Goal: Task Accomplishment & Management: Manage account settings

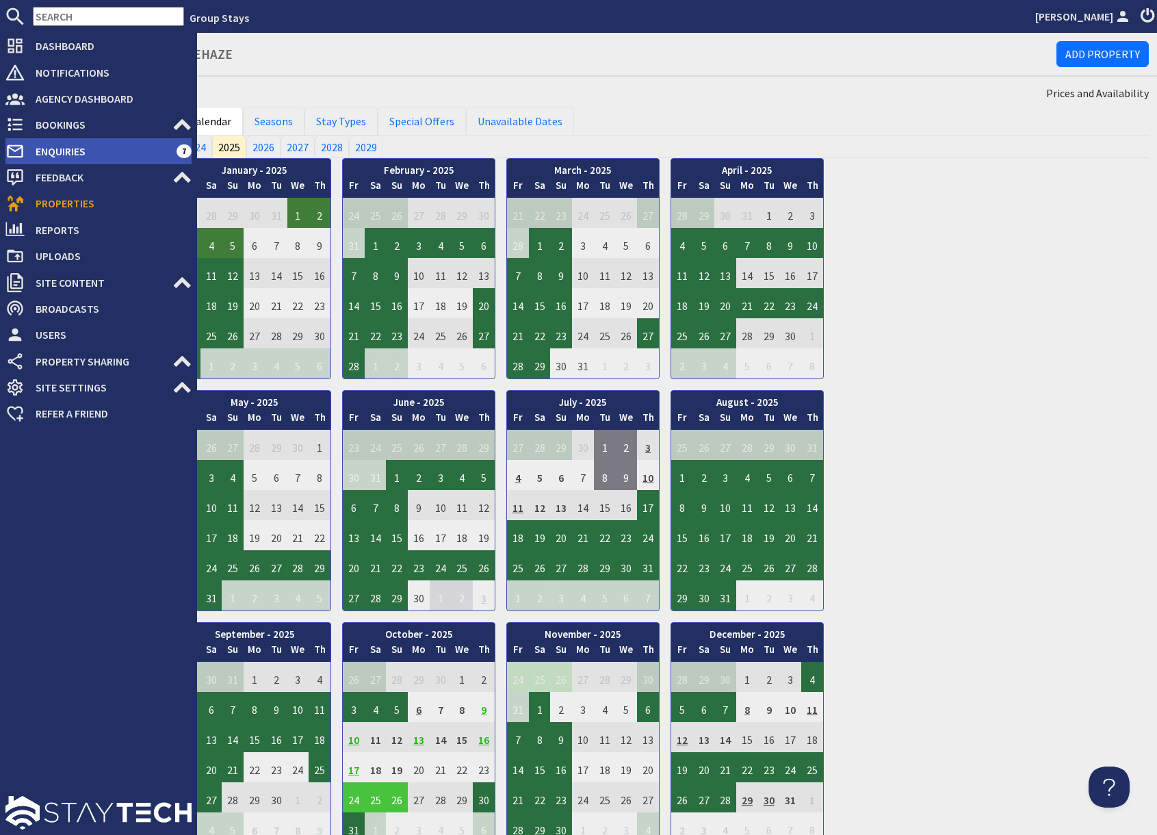
click at [66, 151] on span "Enquiries" at bounding box center [101, 151] width 152 height 22
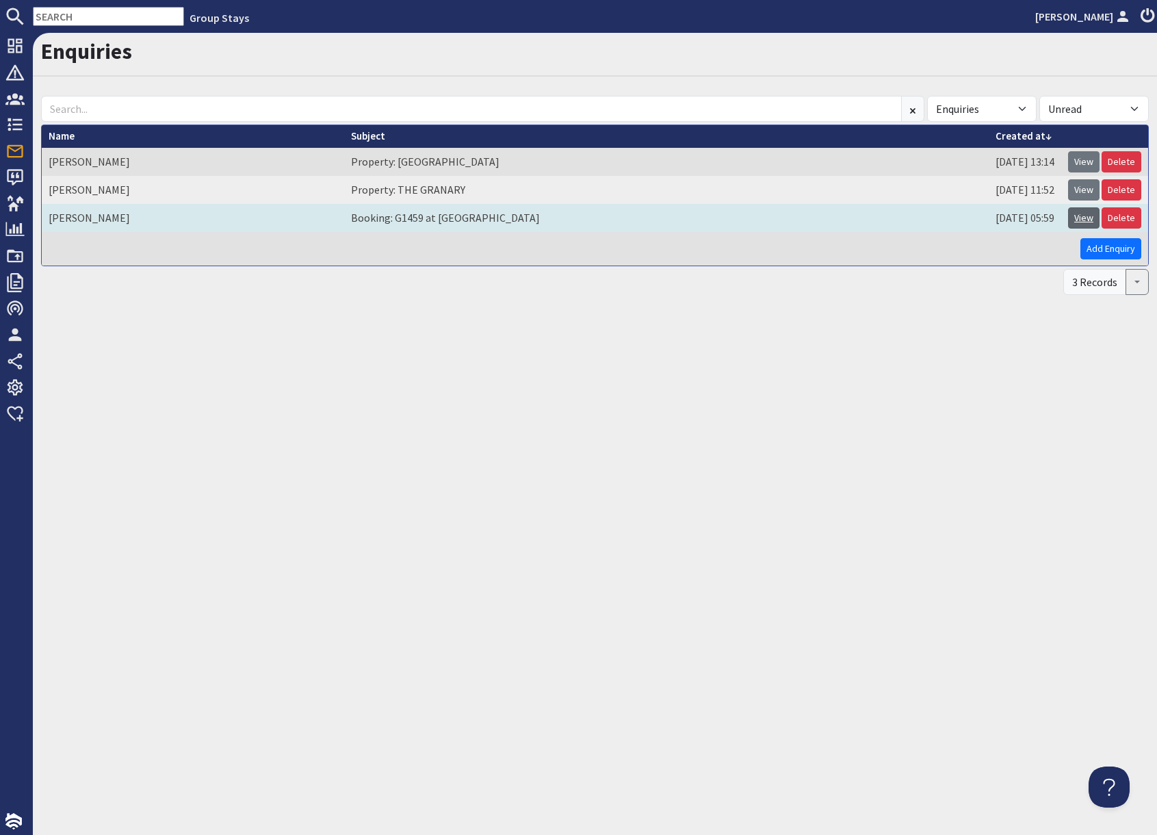
click at [1079, 220] on link "View" at bounding box center [1083, 217] width 31 height 21
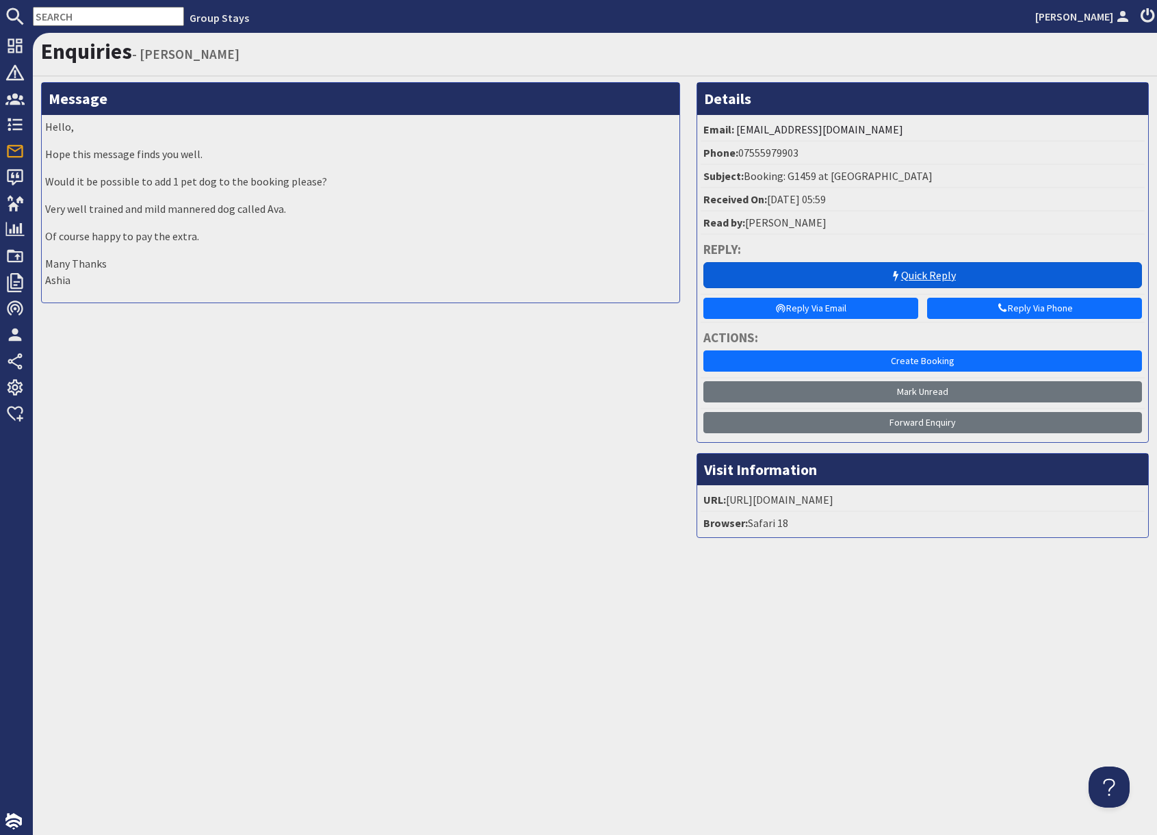
click at [917, 273] on link "Quick Reply" at bounding box center [923, 275] width 439 height 26
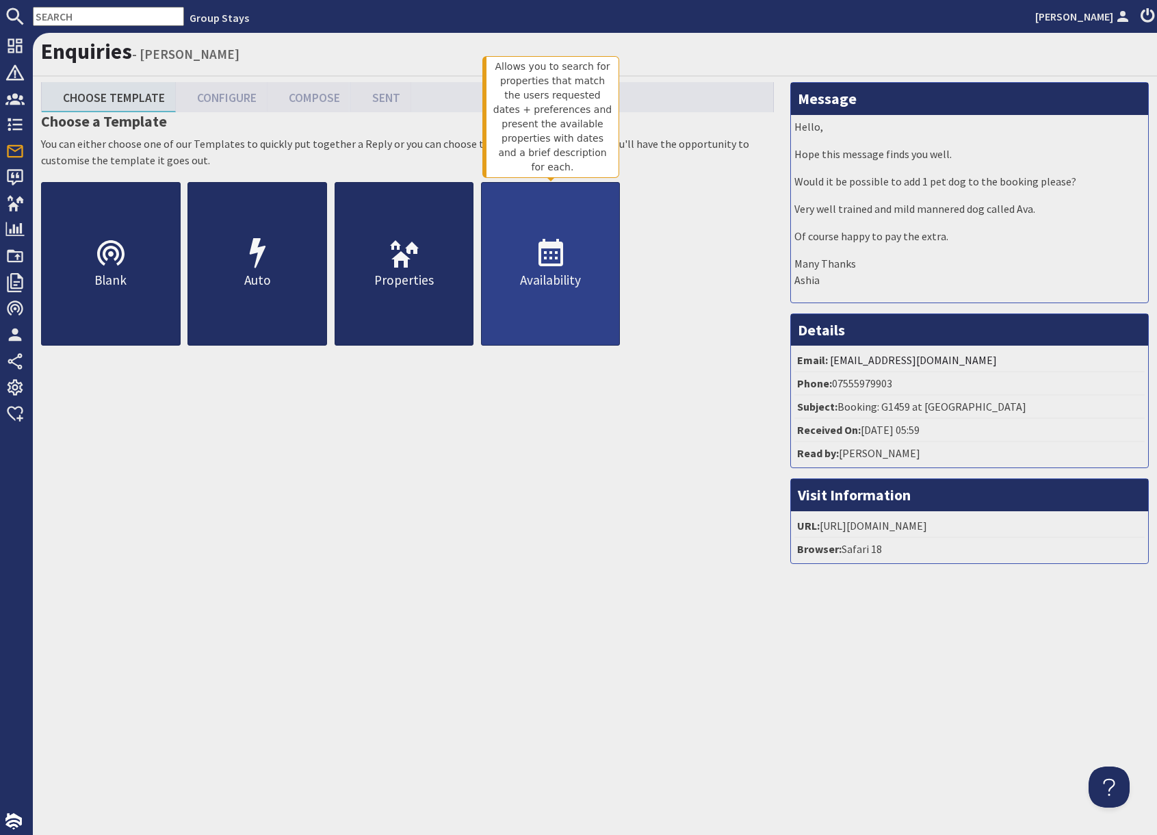
click at [556, 261] on icon at bounding box center [551, 254] width 33 height 33
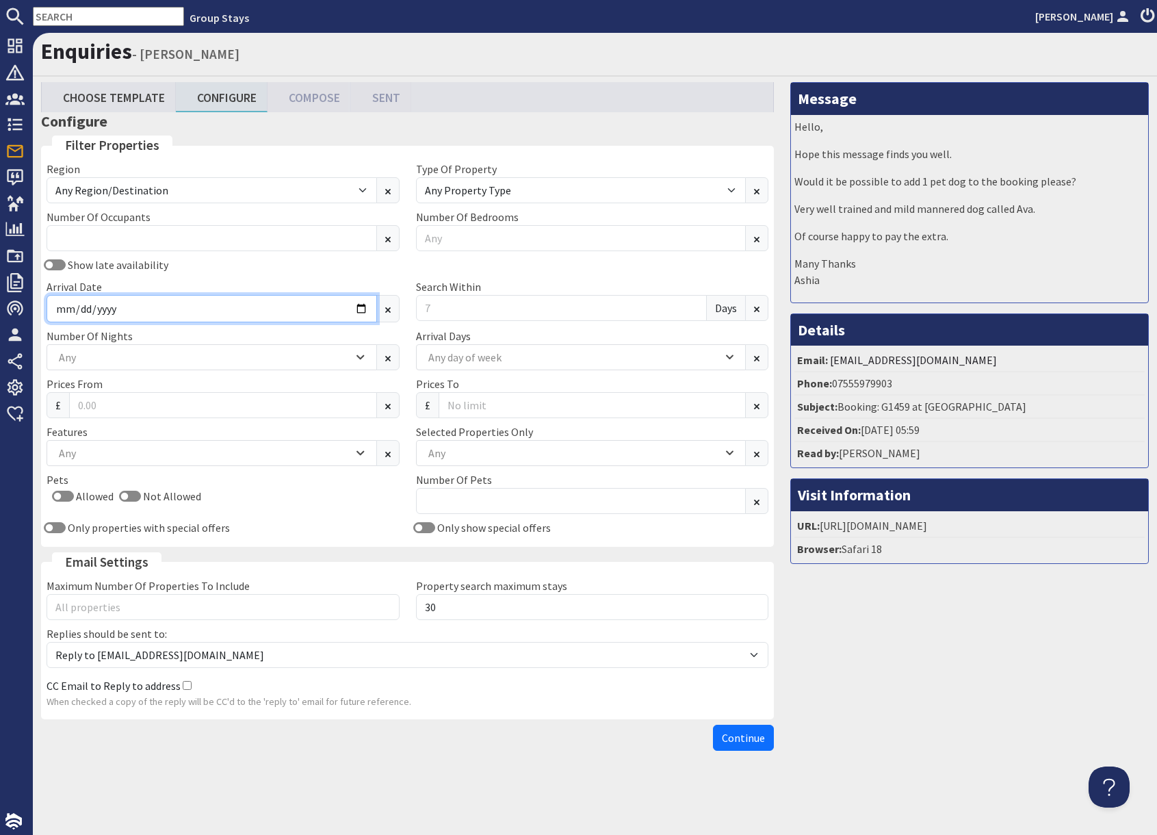
click at [360, 310] on input "Arrival Date" at bounding box center [212, 308] width 331 height 27
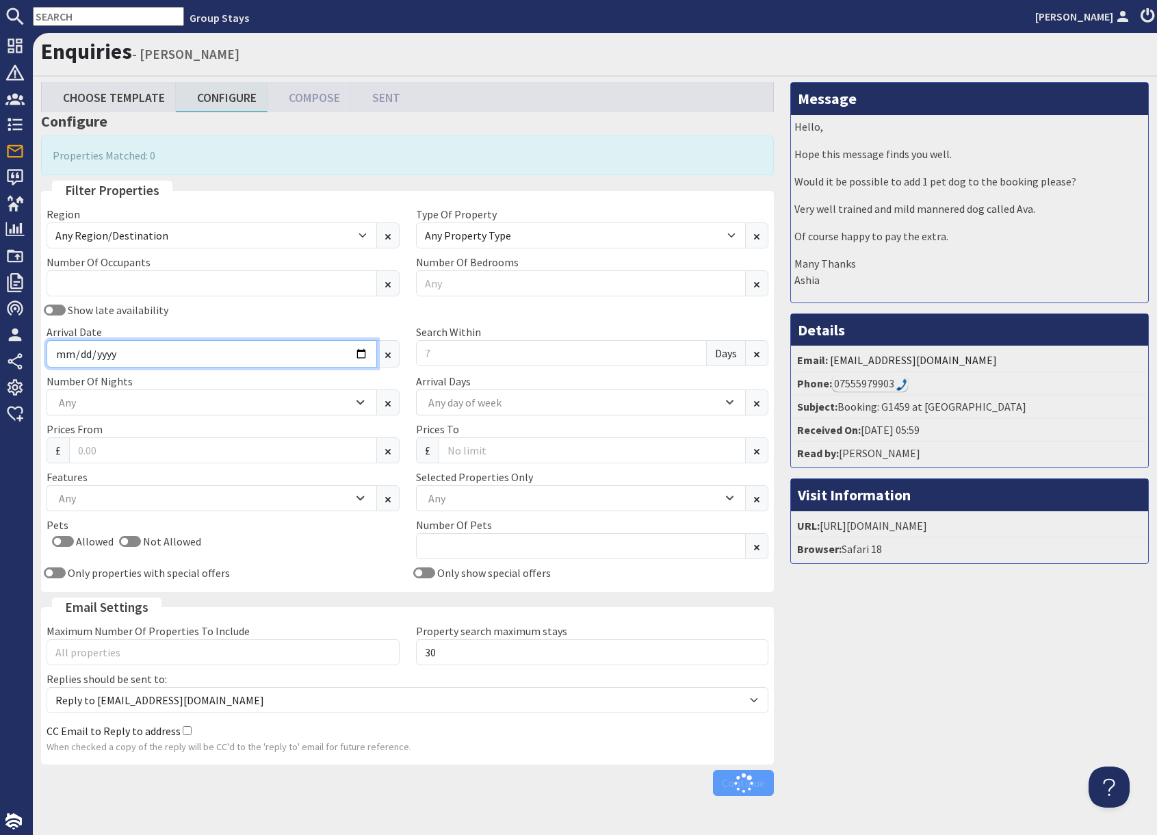
type input "[DATE]"
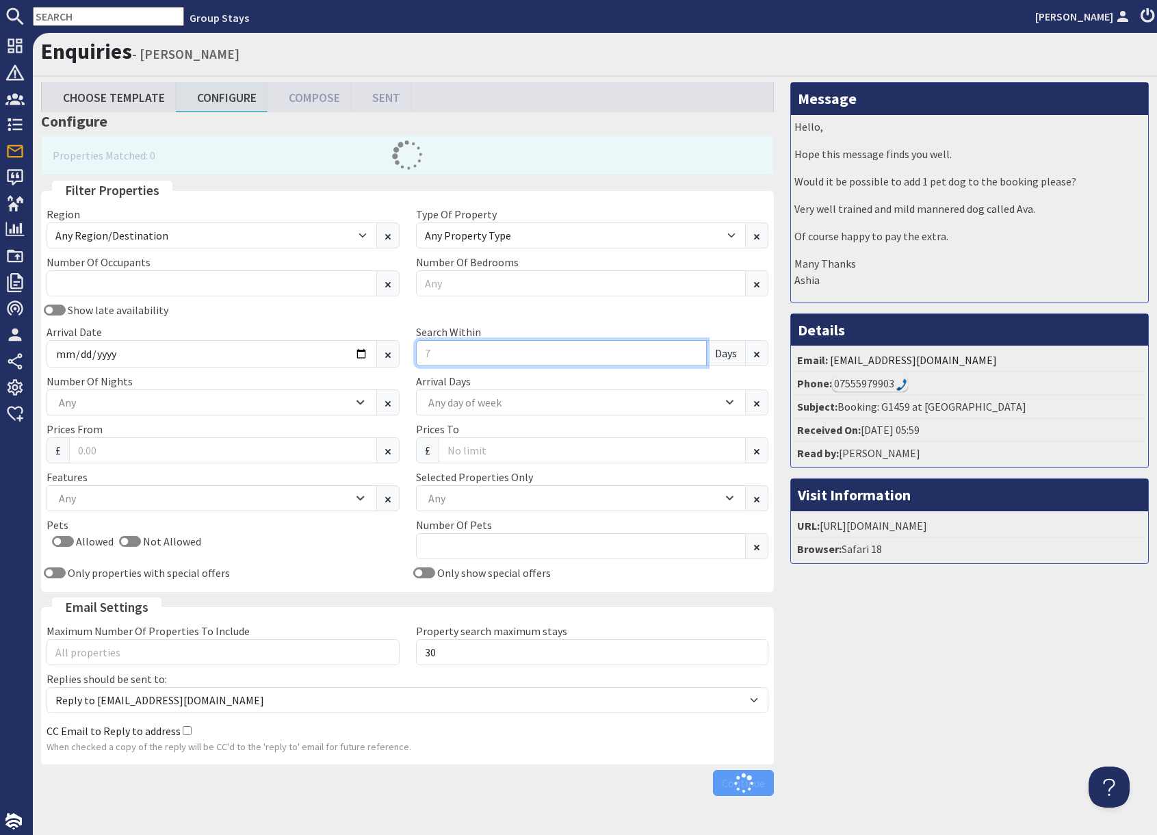
click at [448, 355] on input "Search Within" at bounding box center [562, 353] width 292 height 26
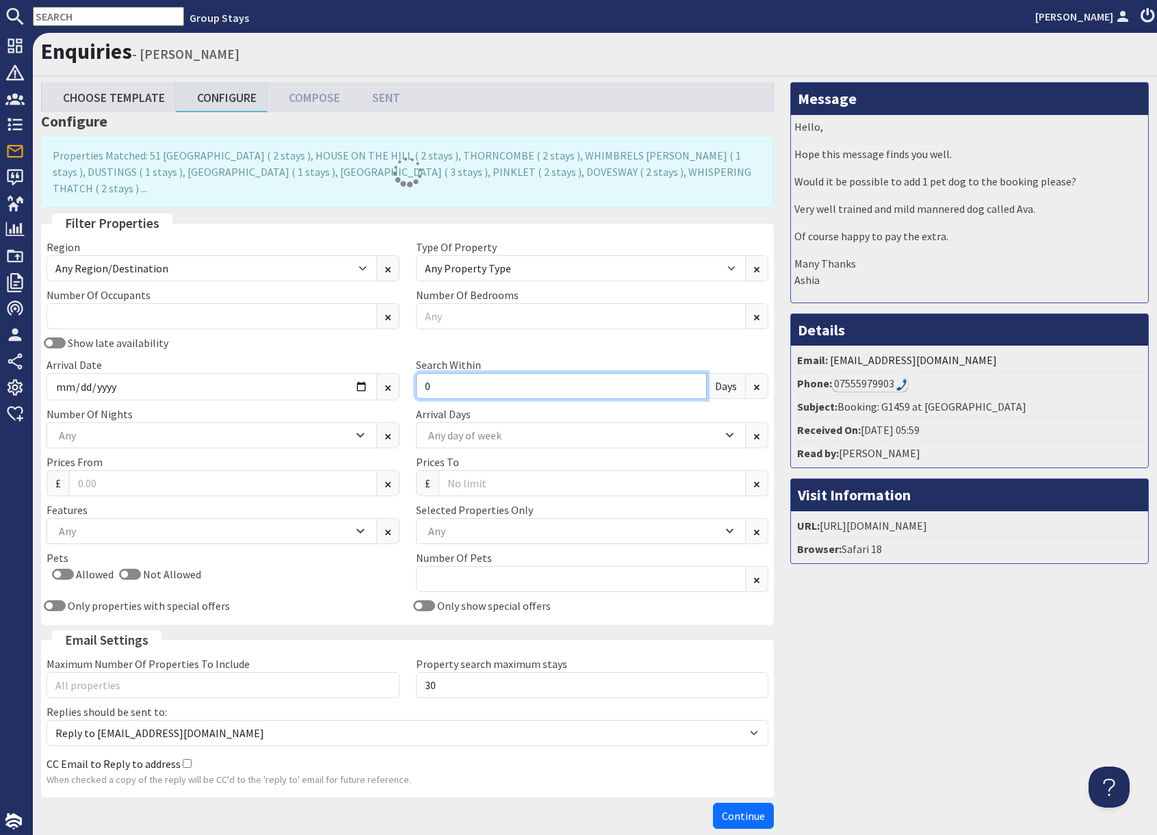
type input "0"
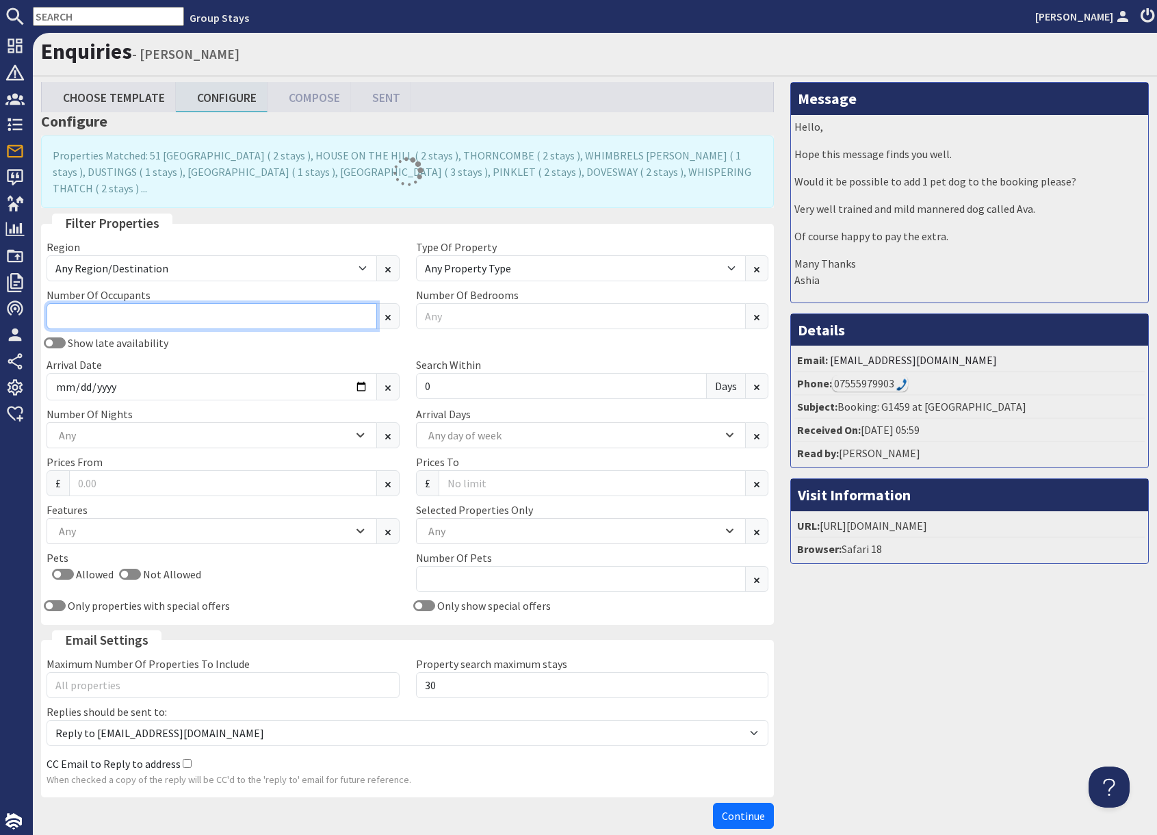
click at [134, 303] on input "Number Of Occupants" at bounding box center [212, 316] width 331 height 26
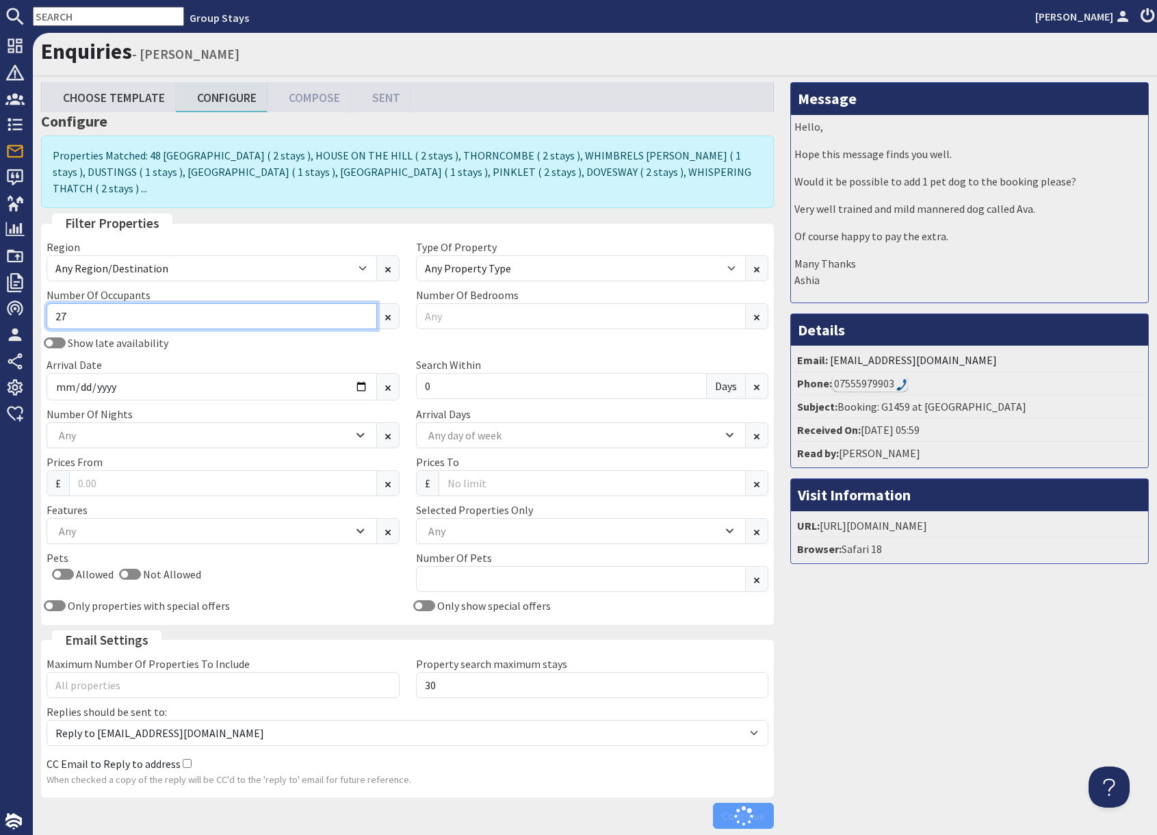
type input "27"
click at [860, 695] on div "Message Hello, Hope this message finds you well. Would it be possible to add 1 …" at bounding box center [969, 458] width 375 height 753
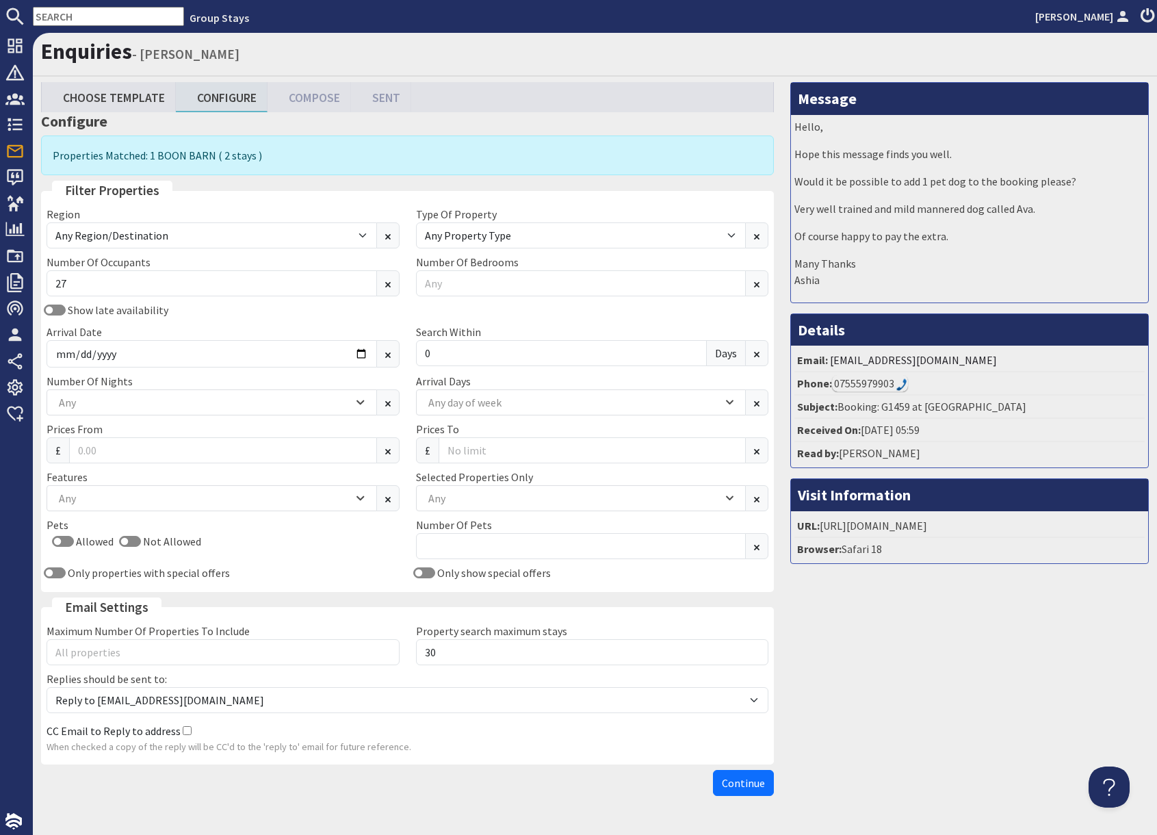
click at [90, 14] on input "text" at bounding box center [108, 16] width 151 height 19
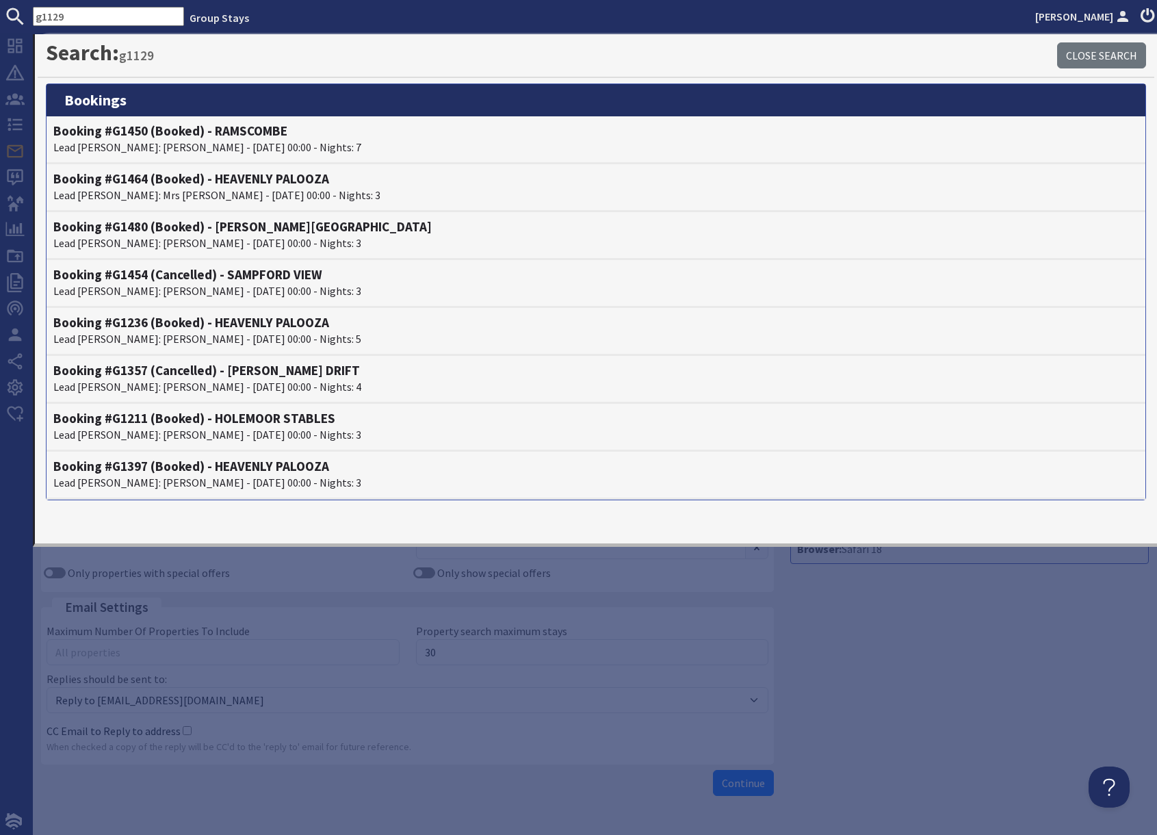
drag, startPoint x: 40, startPoint y: 19, endPoint x: 97, endPoint y: 30, distance: 57.9
click at [40, 19] on input "g1129" at bounding box center [108, 16] width 151 height 19
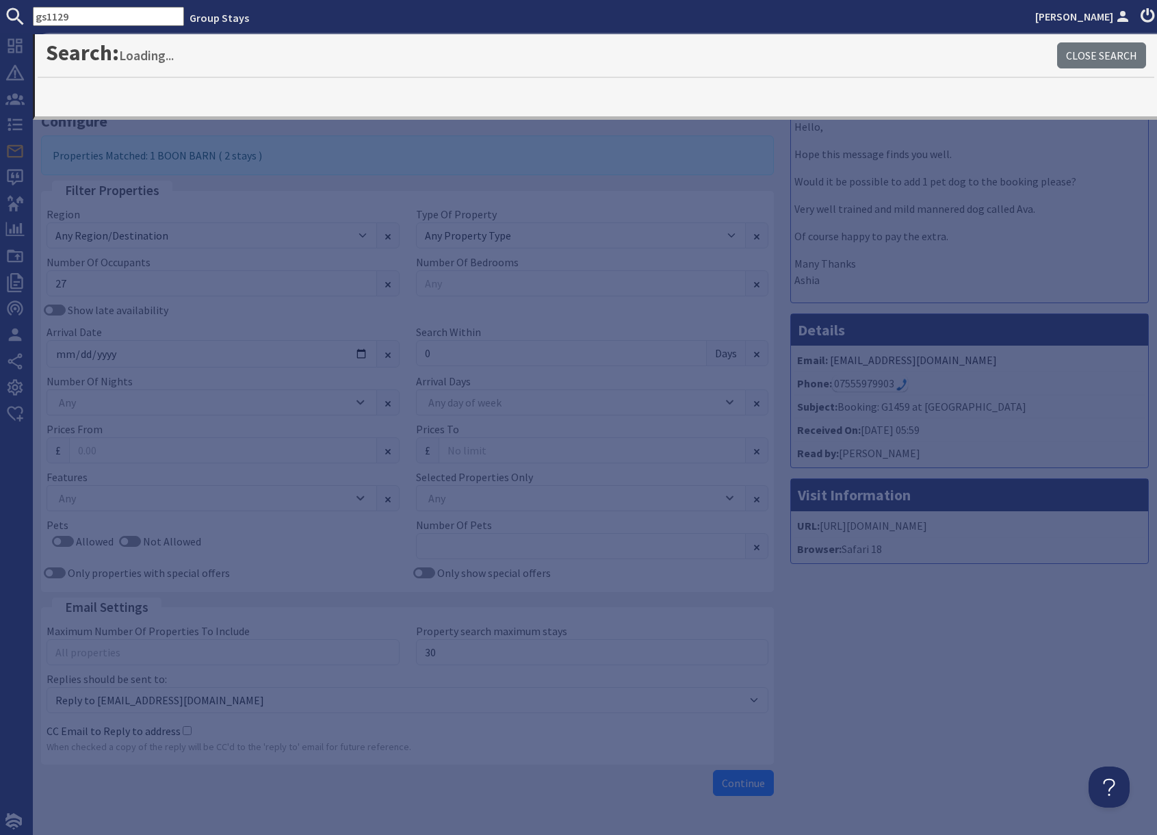
type input "gs1129"
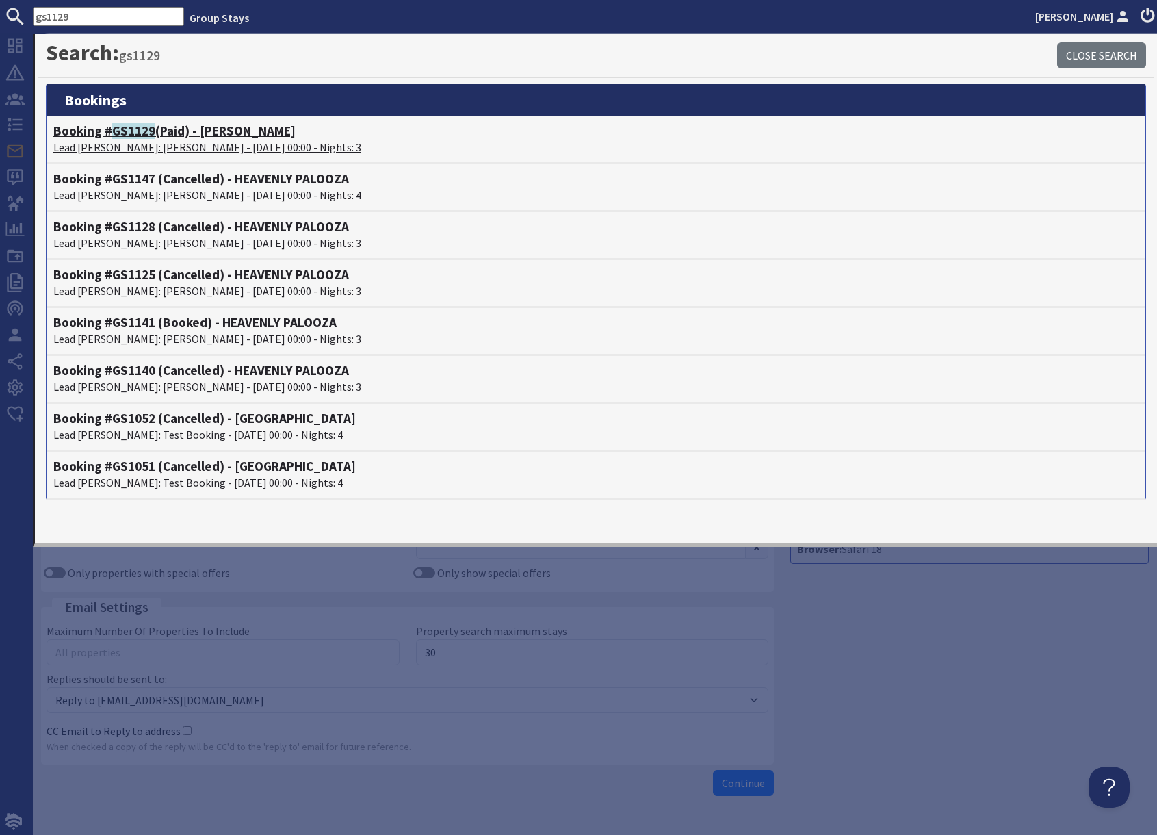
click at [163, 137] on h4 "Booking # GS1129 (Paid) - [PERSON_NAME]" at bounding box center [596, 131] width 1086 height 16
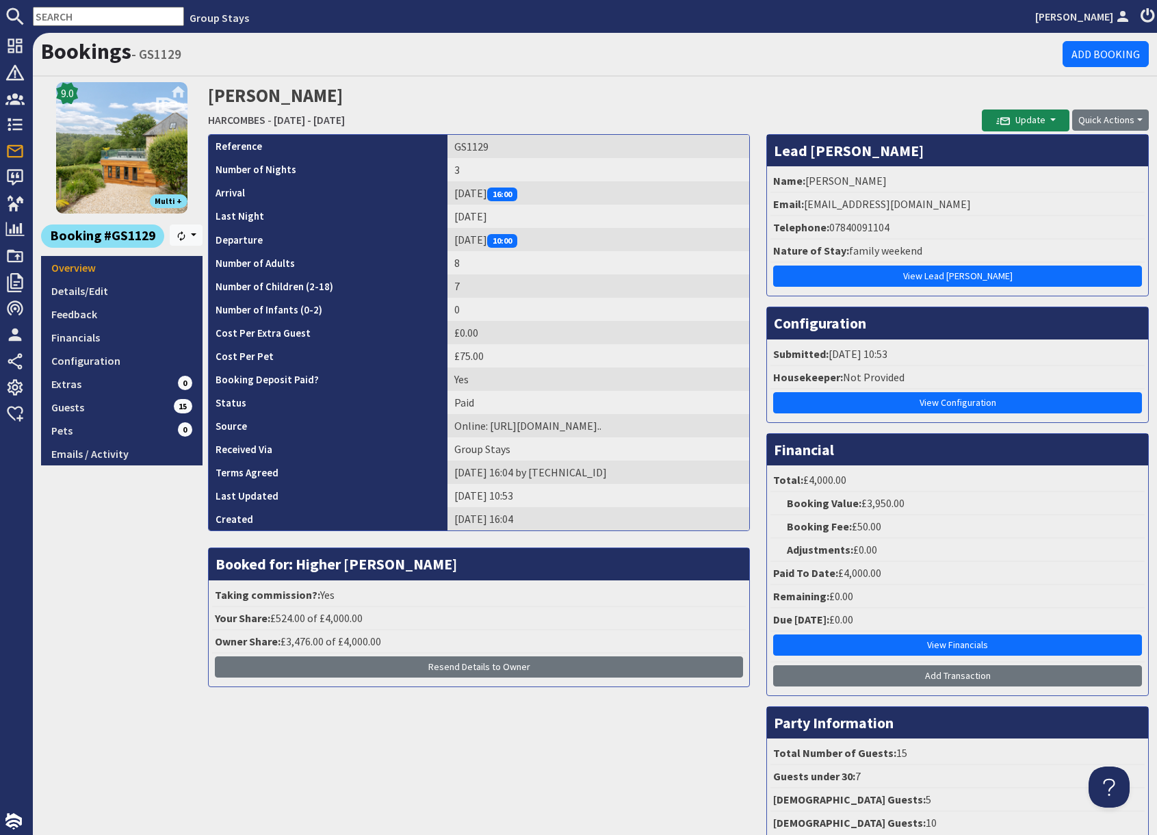
drag, startPoint x: 799, startPoint y: 81, endPoint x: 810, endPoint y: 104, distance: 25.7
click at [799, 81] on div "Bookings - GS1129 Add Booking 9.0 Multi + Booking #GS1129 [GEOGRAPHIC_DATA] Ove…" at bounding box center [595, 440] width 1125 height 815
drag, startPoint x: 807, startPoint y: 205, endPoint x: 967, endPoint y: 206, distance: 160.2
click at [967, 206] on li "Email: [EMAIL_ADDRESS][DOMAIN_NAME]" at bounding box center [958, 204] width 374 height 23
copy li "[EMAIL_ADDRESS][DOMAIN_NAME]"
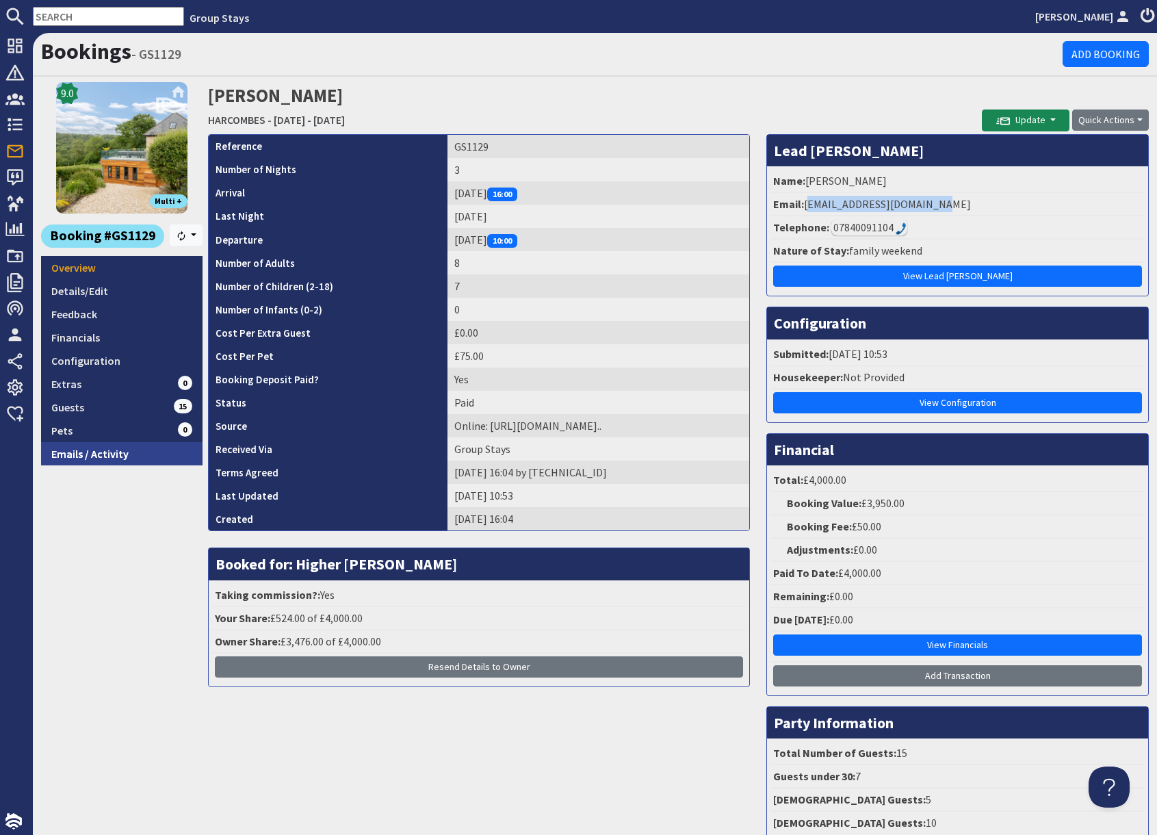
drag, startPoint x: 131, startPoint y: 459, endPoint x: 123, endPoint y: 462, distance: 8.7
click at [131, 459] on link "Emails / Activity" at bounding box center [122, 453] width 162 height 23
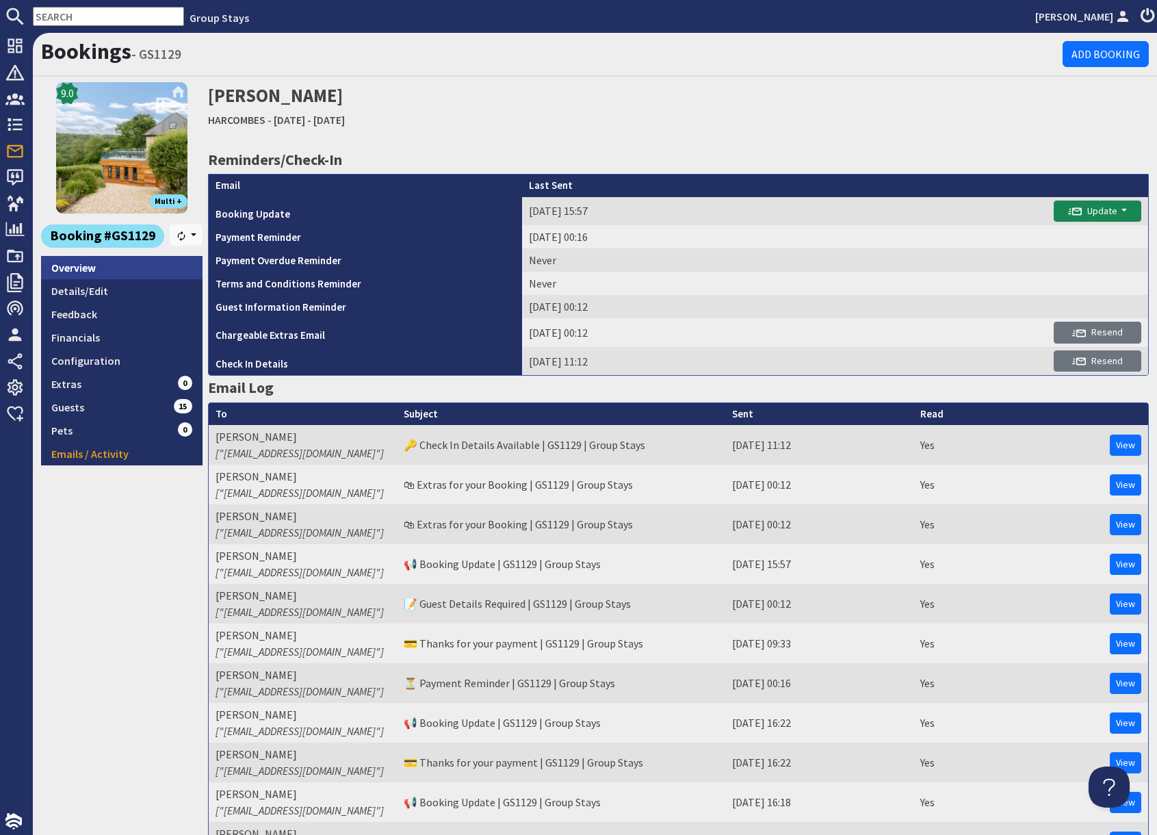
click at [116, 270] on link "Overview" at bounding box center [122, 267] width 162 height 23
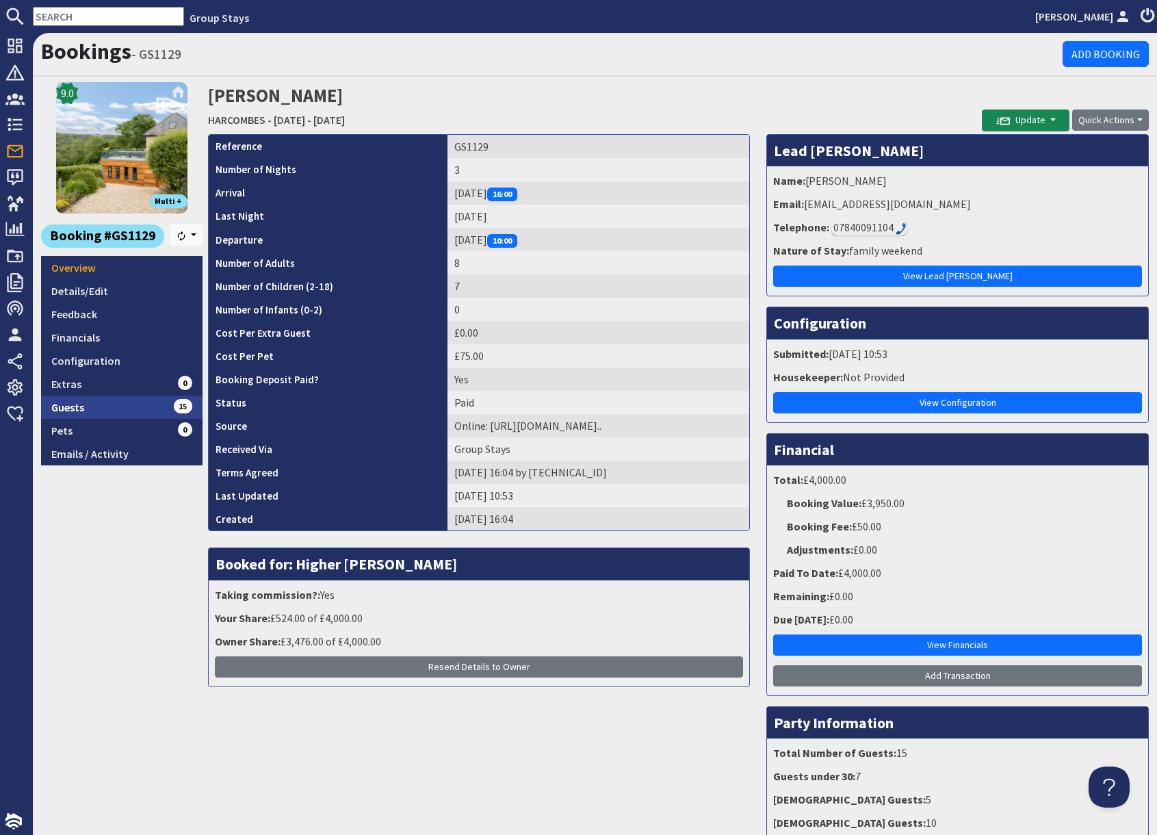
click at [114, 407] on link "Guests 15" at bounding box center [122, 407] width 162 height 23
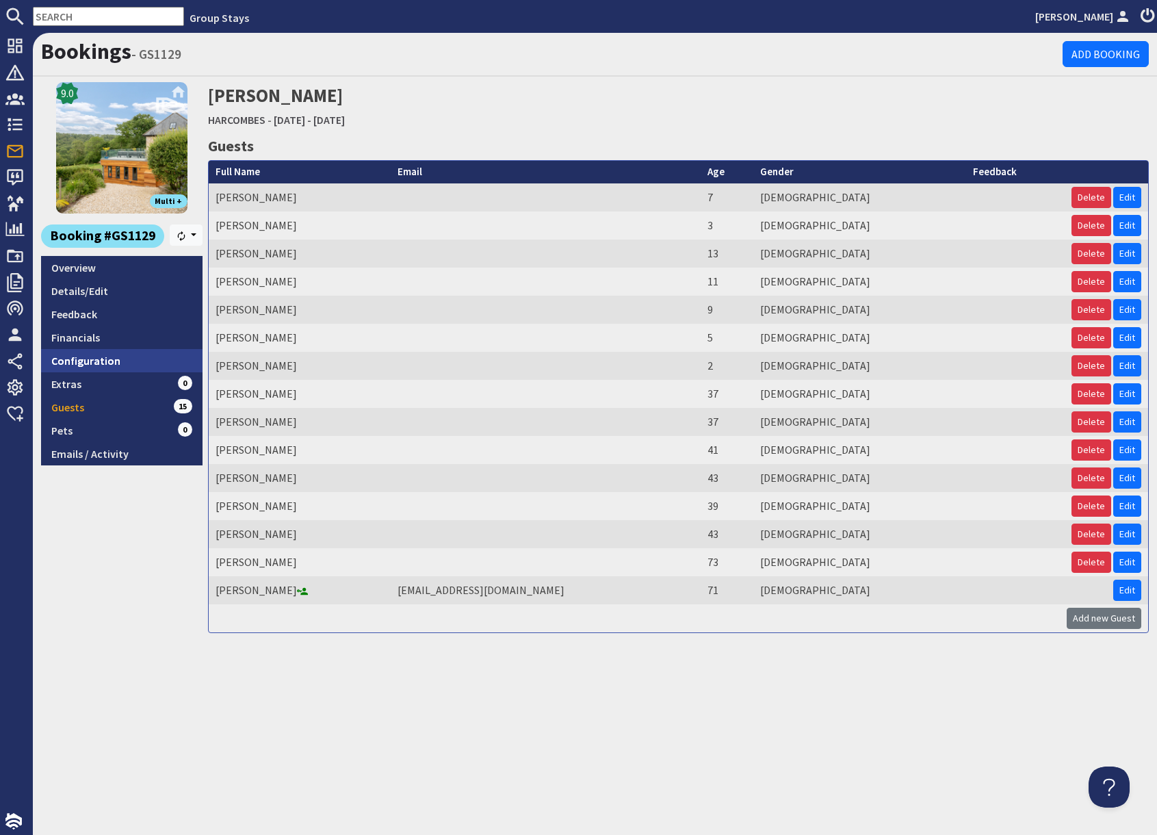
click at [111, 360] on link "Configuration" at bounding box center [122, 360] width 162 height 23
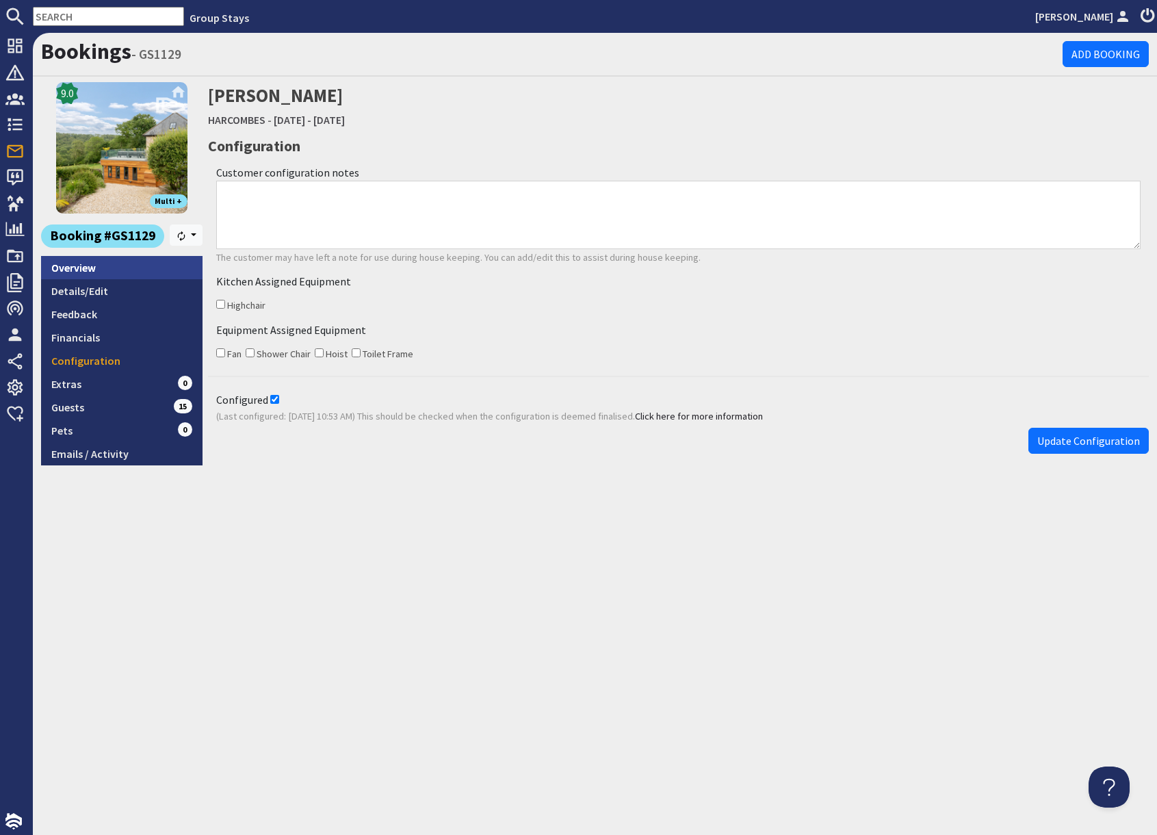
click at [99, 268] on link "Overview" at bounding box center [122, 267] width 162 height 23
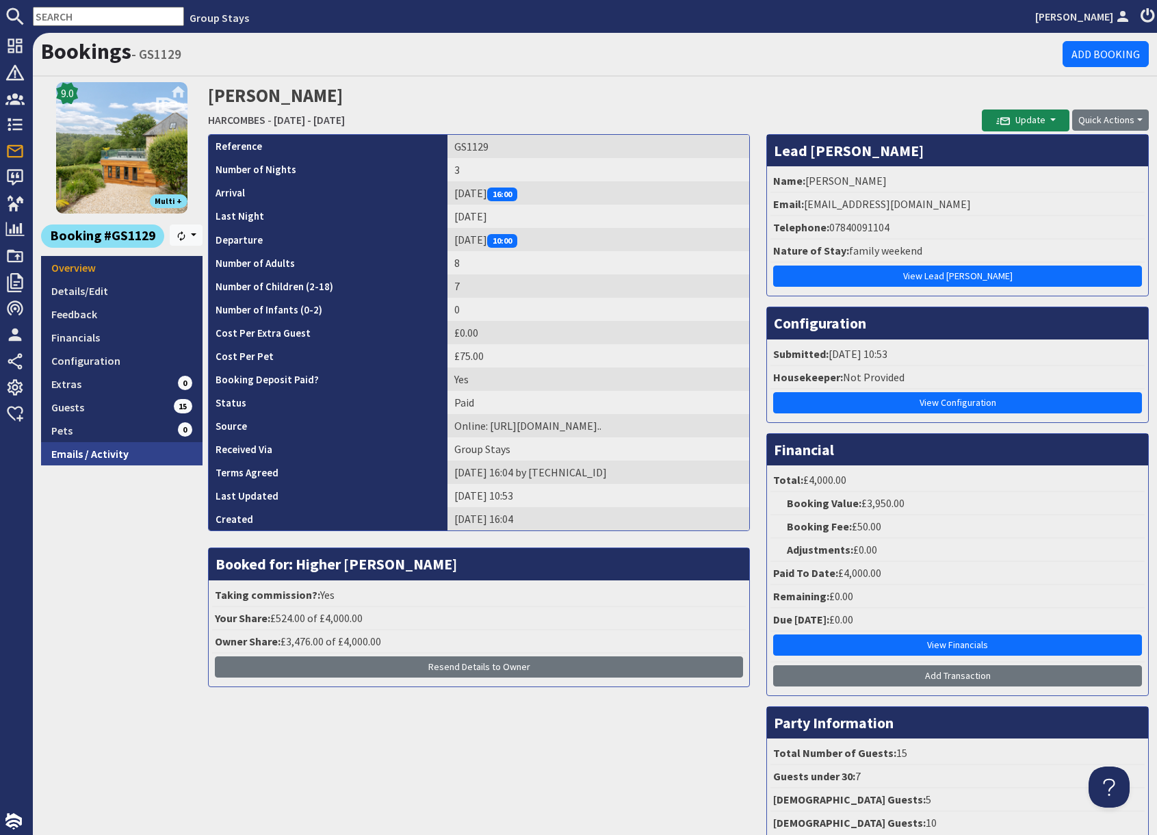
click at [112, 457] on link "Emails / Activity" at bounding box center [122, 453] width 162 height 23
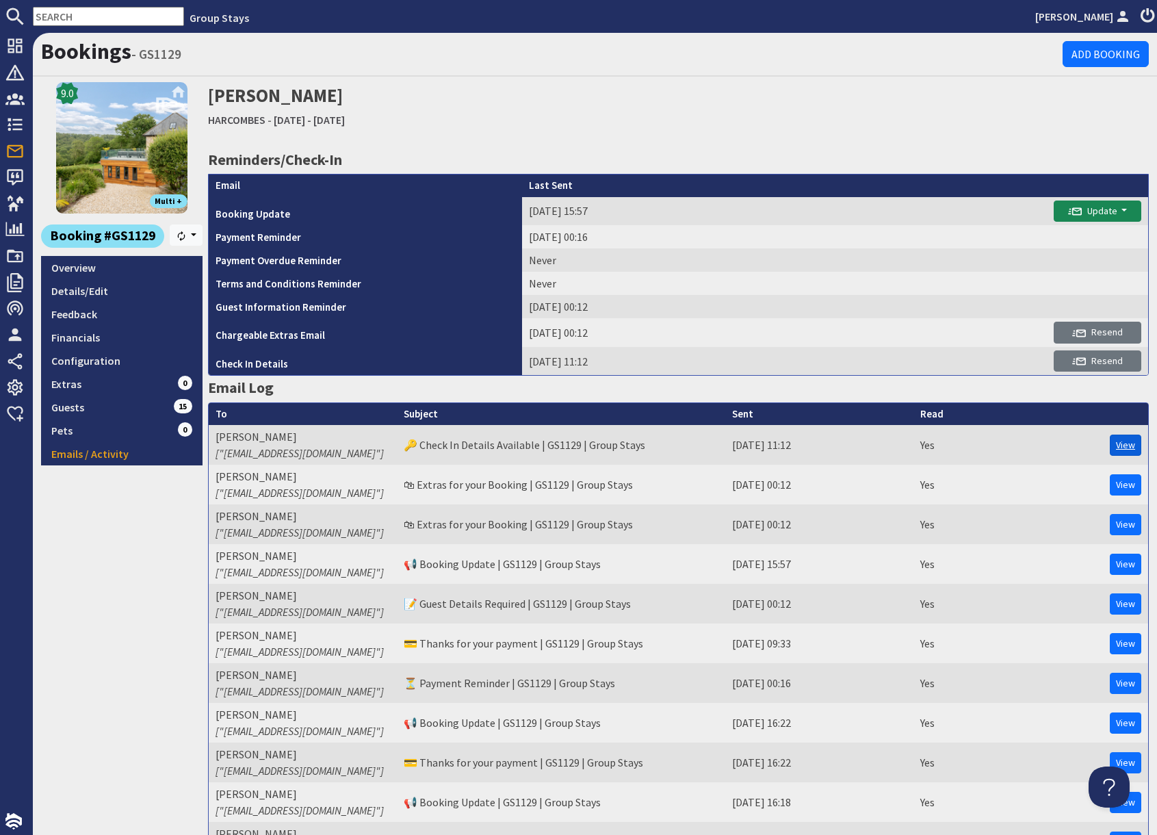
click at [1127, 447] on link "View" at bounding box center [1125, 445] width 31 height 21
click at [86, 271] on link "Overview" at bounding box center [122, 267] width 162 height 23
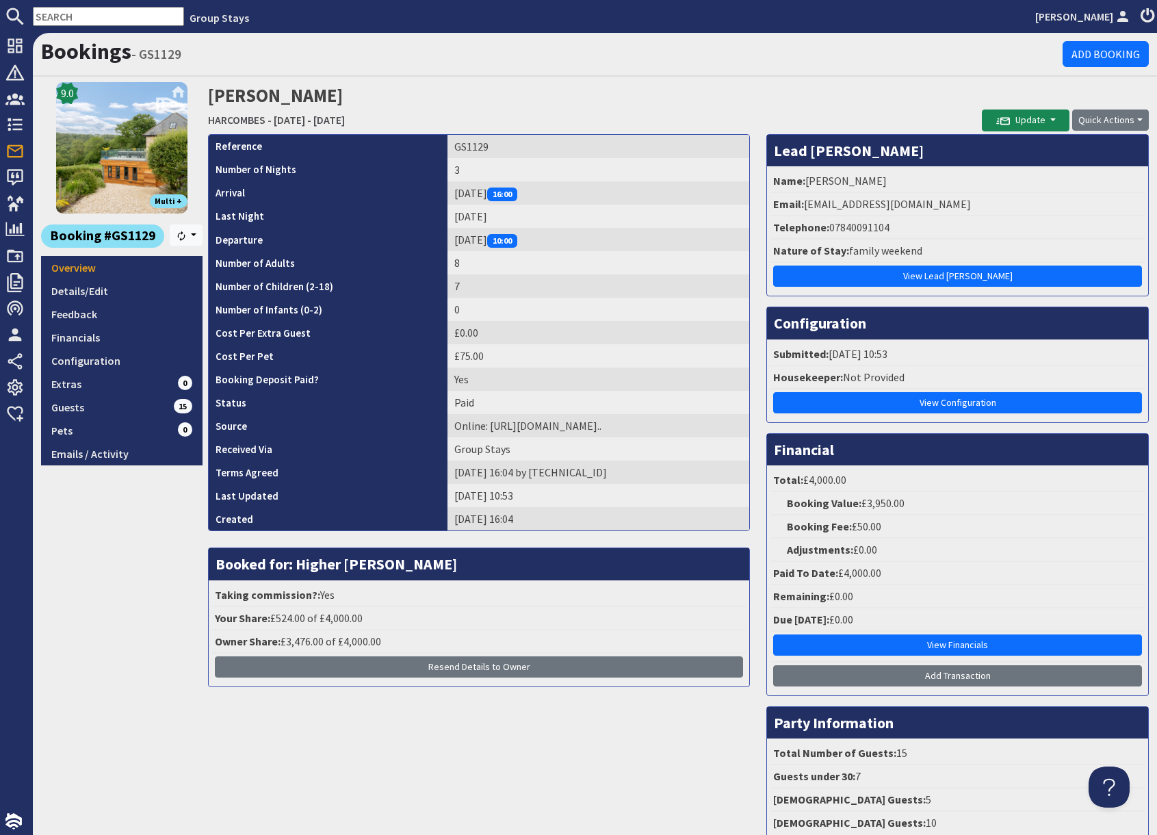
drag, startPoint x: 780, startPoint y: 100, endPoint x: 812, endPoint y: 119, distance: 37.4
click at [780, 100] on h2 "[PERSON_NAME] [GEOGRAPHIC_DATA] - [DATE] - [DATE]" at bounding box center [595, 106] width 774 height 49
click at [57, 17] on input "text" at bounding box center [108, 16] width 151 height 19
paste input "[PERSON_NAME][EMAIL_ADDRESS][DOMAIN_NAME]"
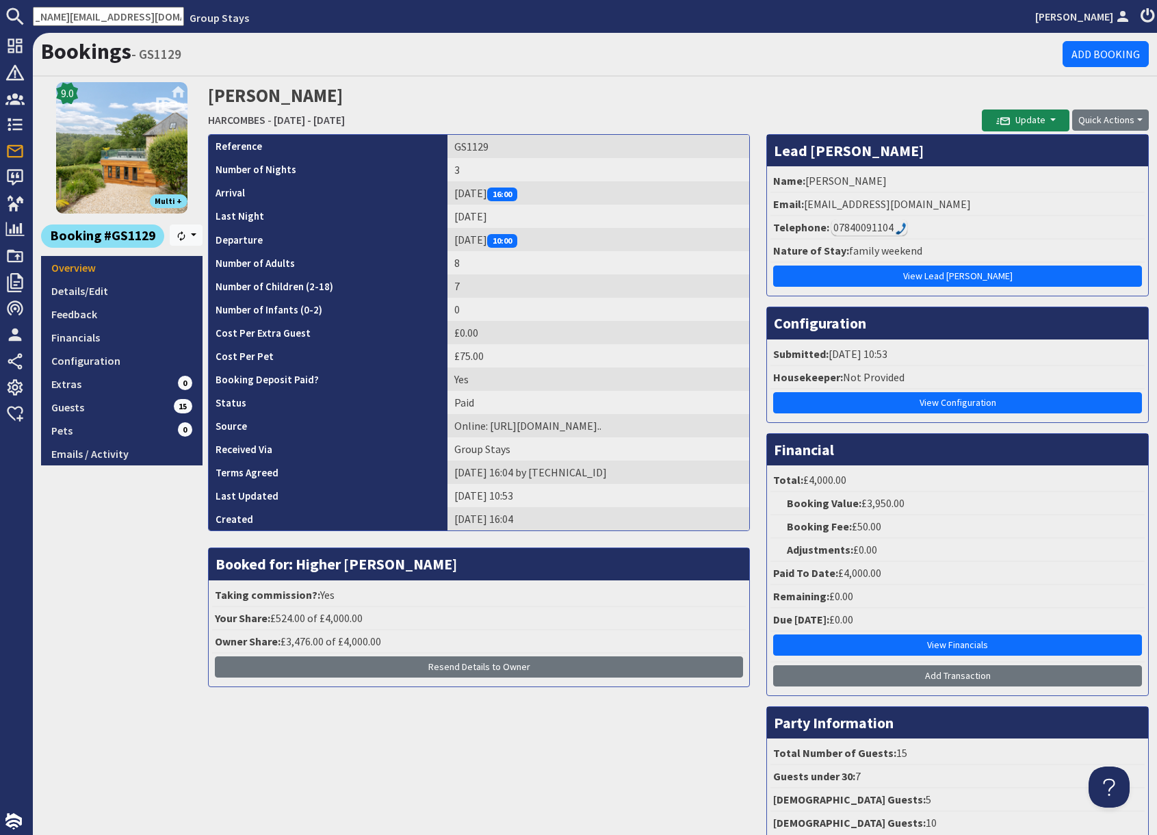
type input "[PERSON_NAME][EMAIL_ADDRESS][DOMAIN_NAME]"
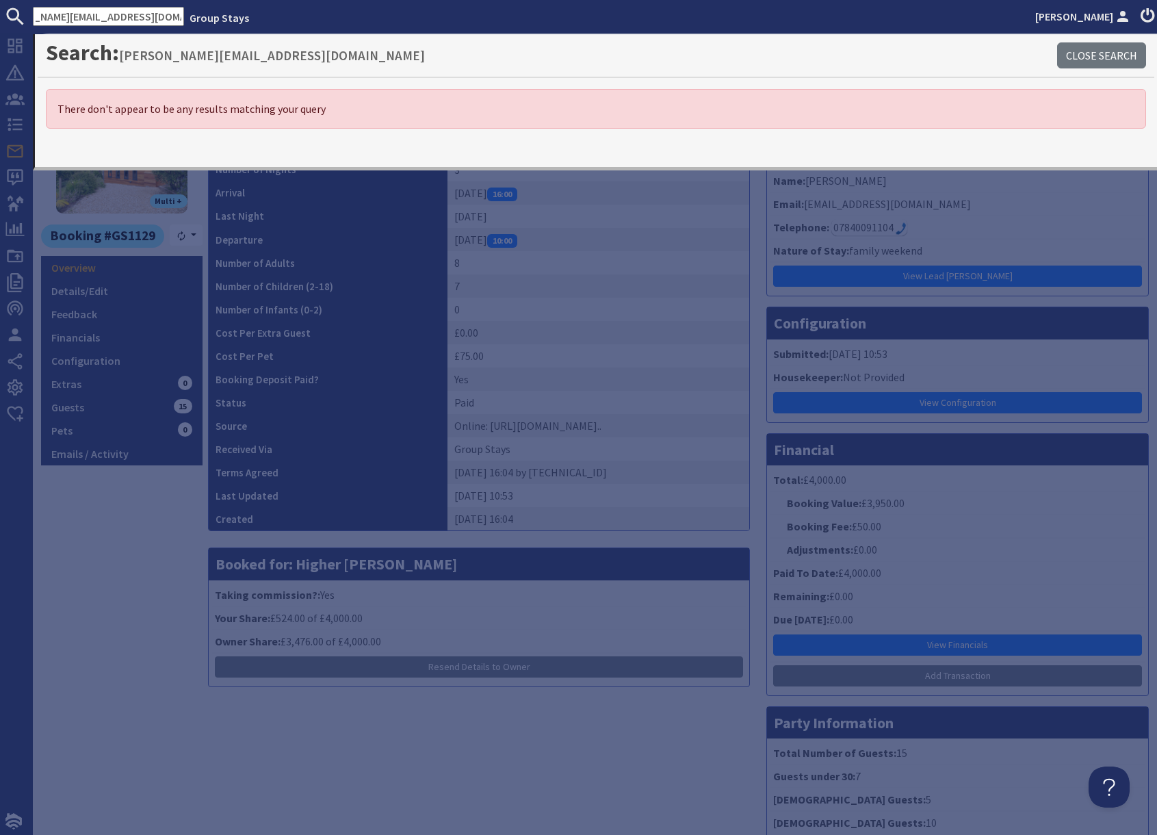
scroll to position [0, 0]
click at [101, 563] on div "9.0 Multi + Booking #GS1129 [GEOGRAPHIC_DATA] Overview Details/Edit Feedback Fi…" at bounding box center [122, 465] width 162 height 766
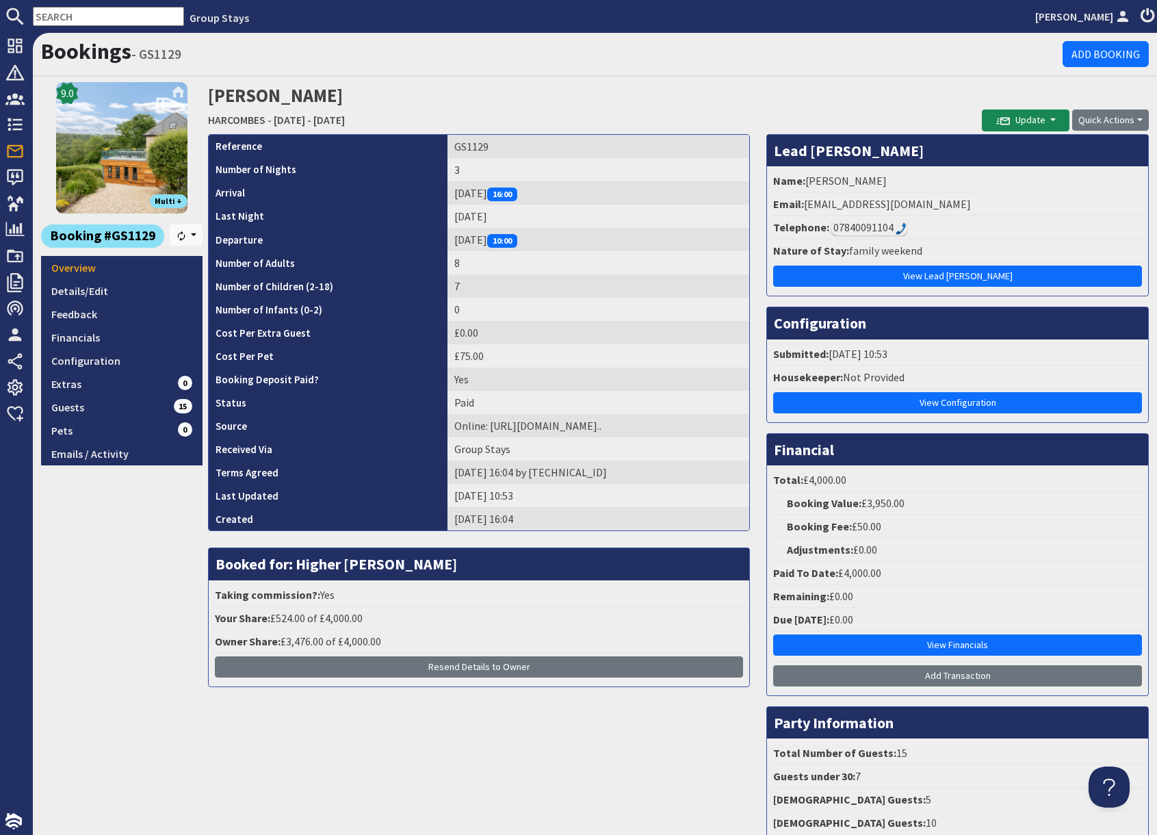
click at [63, 18] on input "text" at bounding box center [108, 16] width 151 height 19
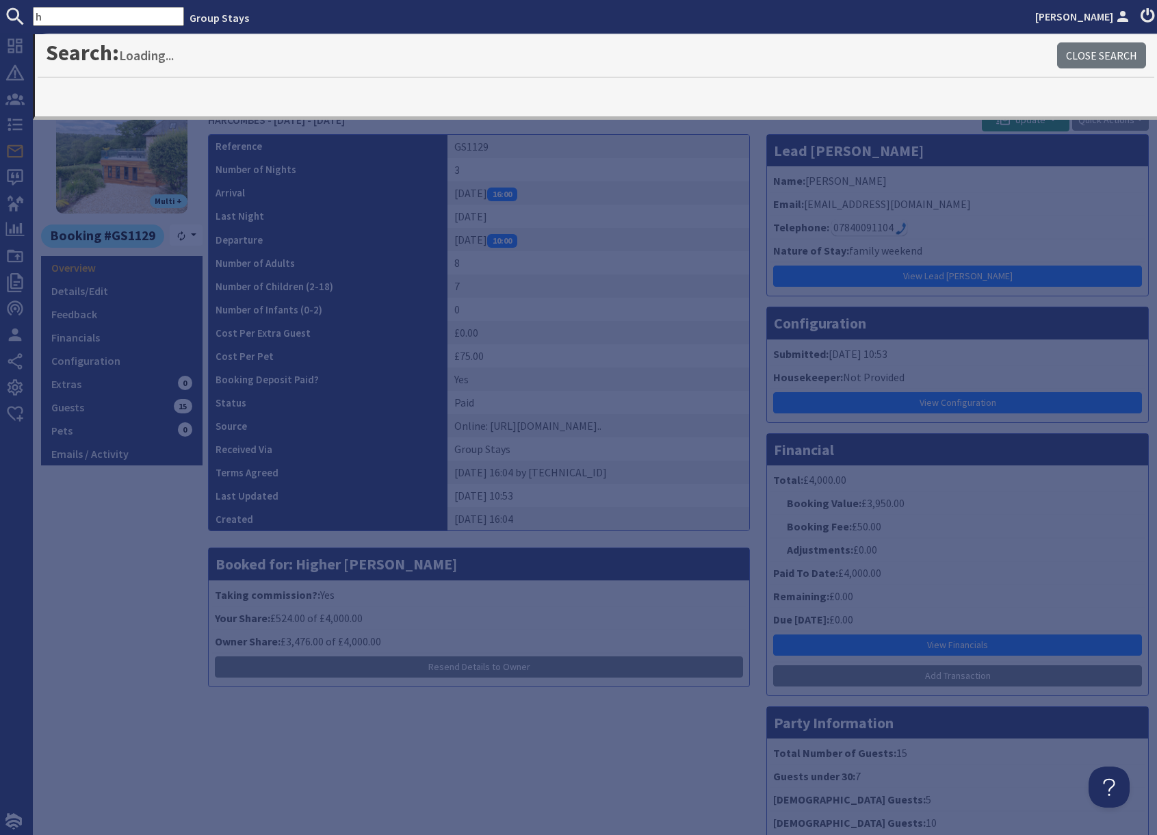
type input "h"
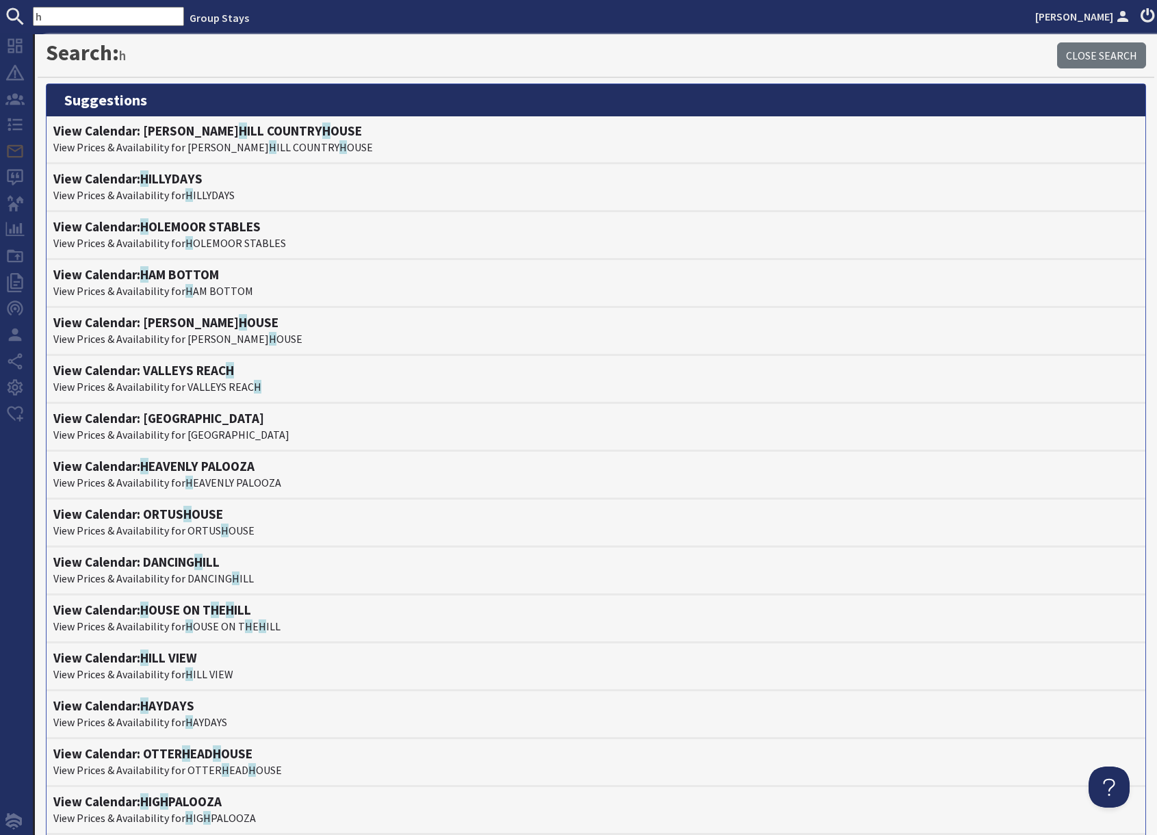
click at [67, 10] on input "h" at bounding box center [108, 16] width 151 height 19
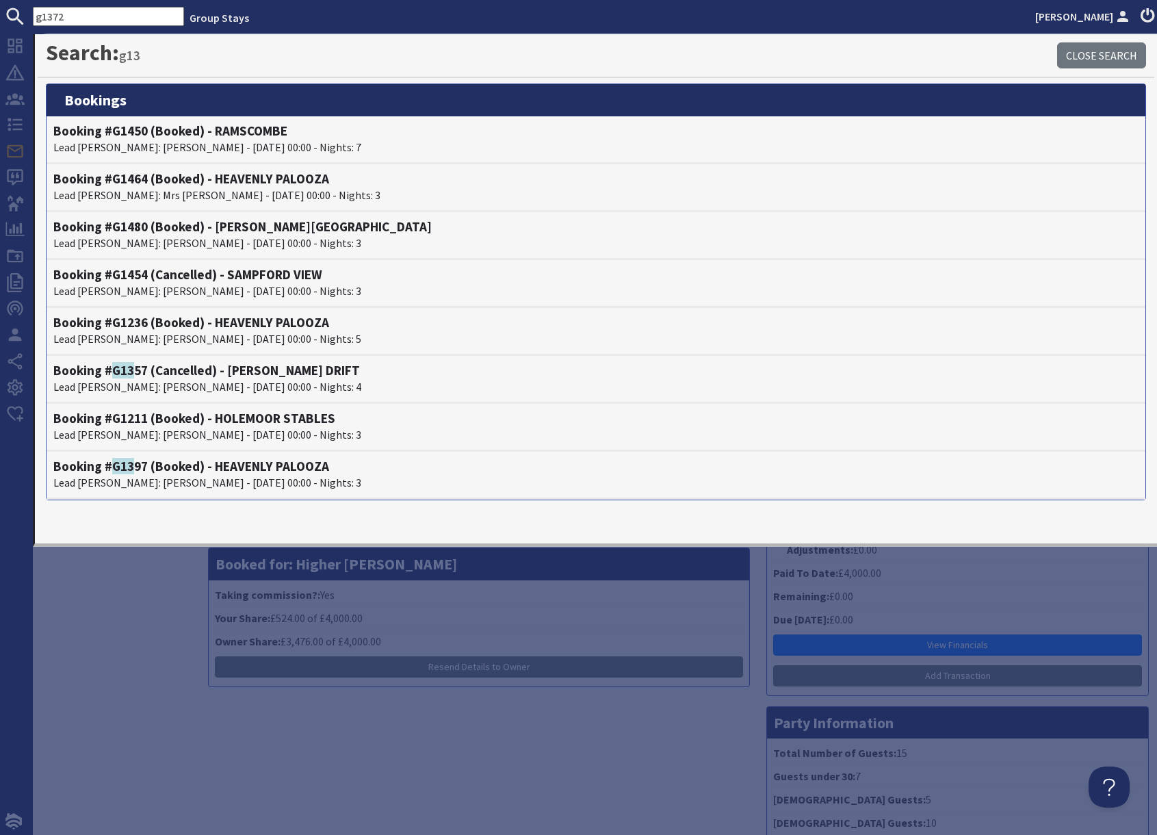
type input "g1372"
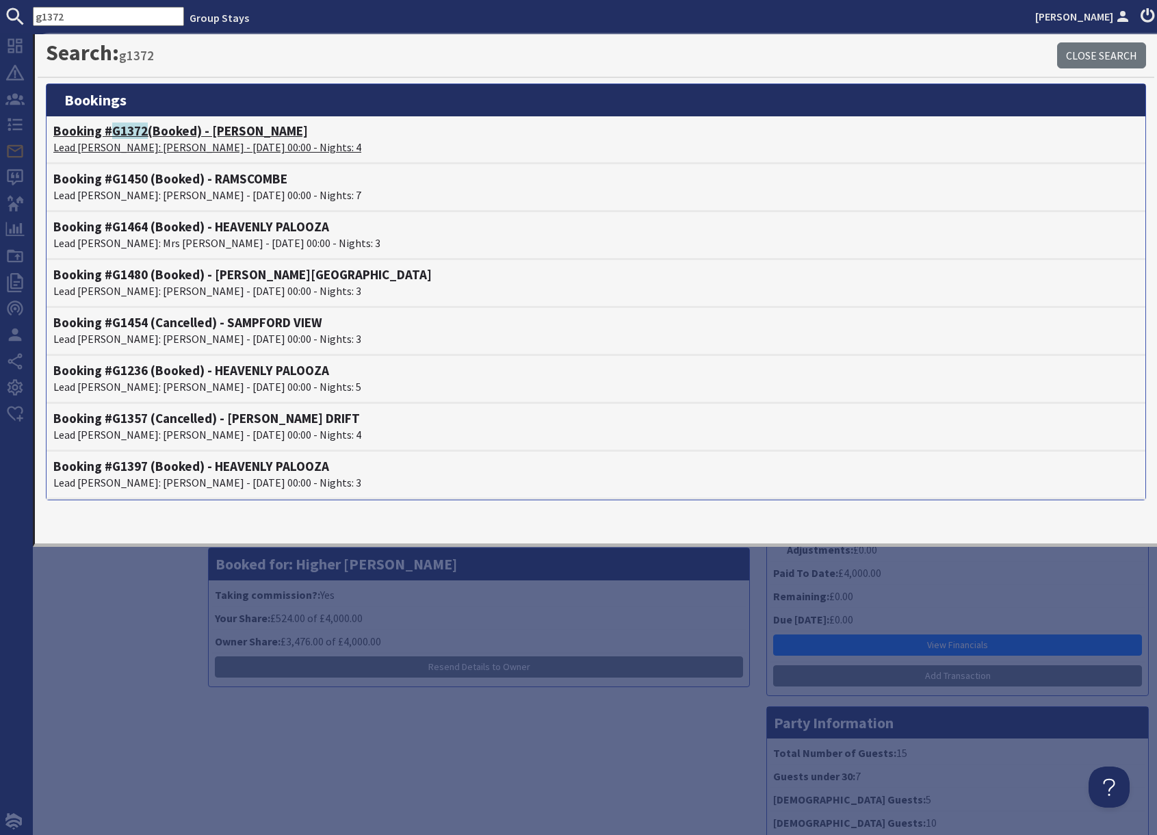
click at [152, 136] on h4 "Booking # G1372 (Booked) - [GEOGRAPHIC_DATA]" at bounding box center [596, 131] width 1086 height 16
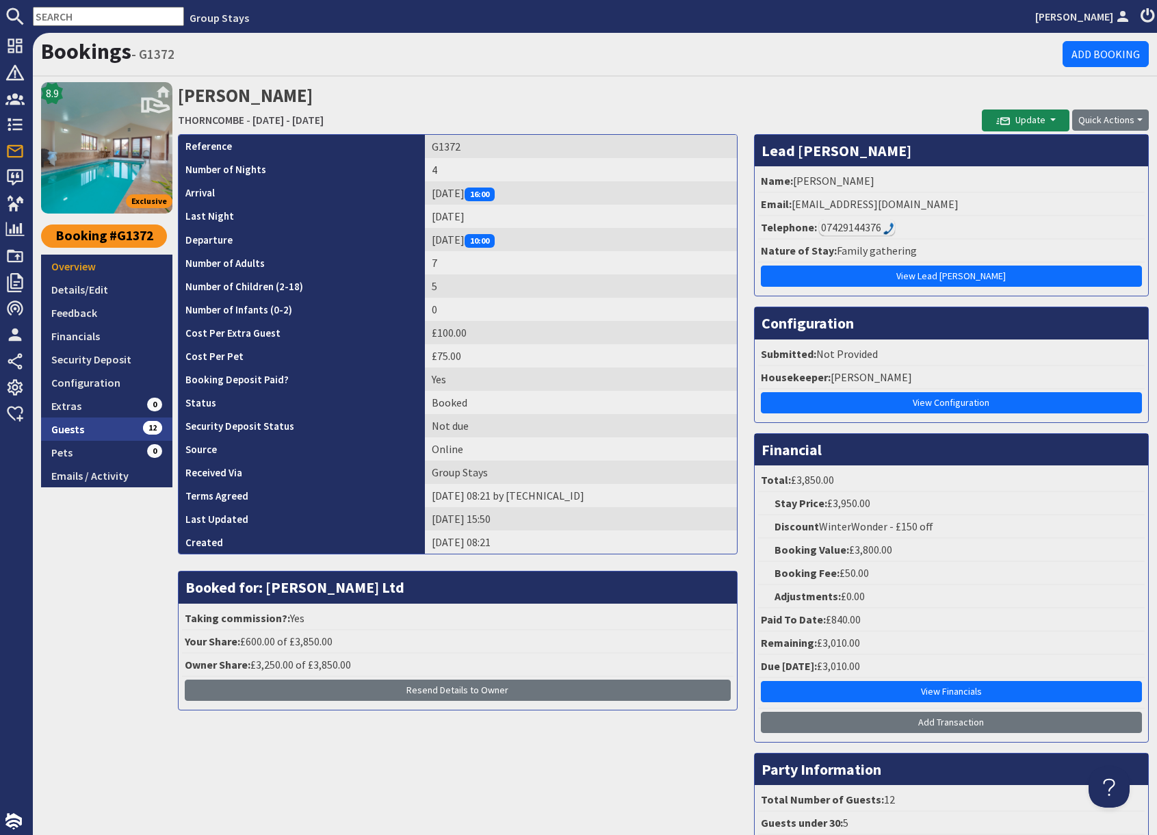
click at [111, 424] on link "Guests 12" at bounding box center [106, 429] width 131 height 23
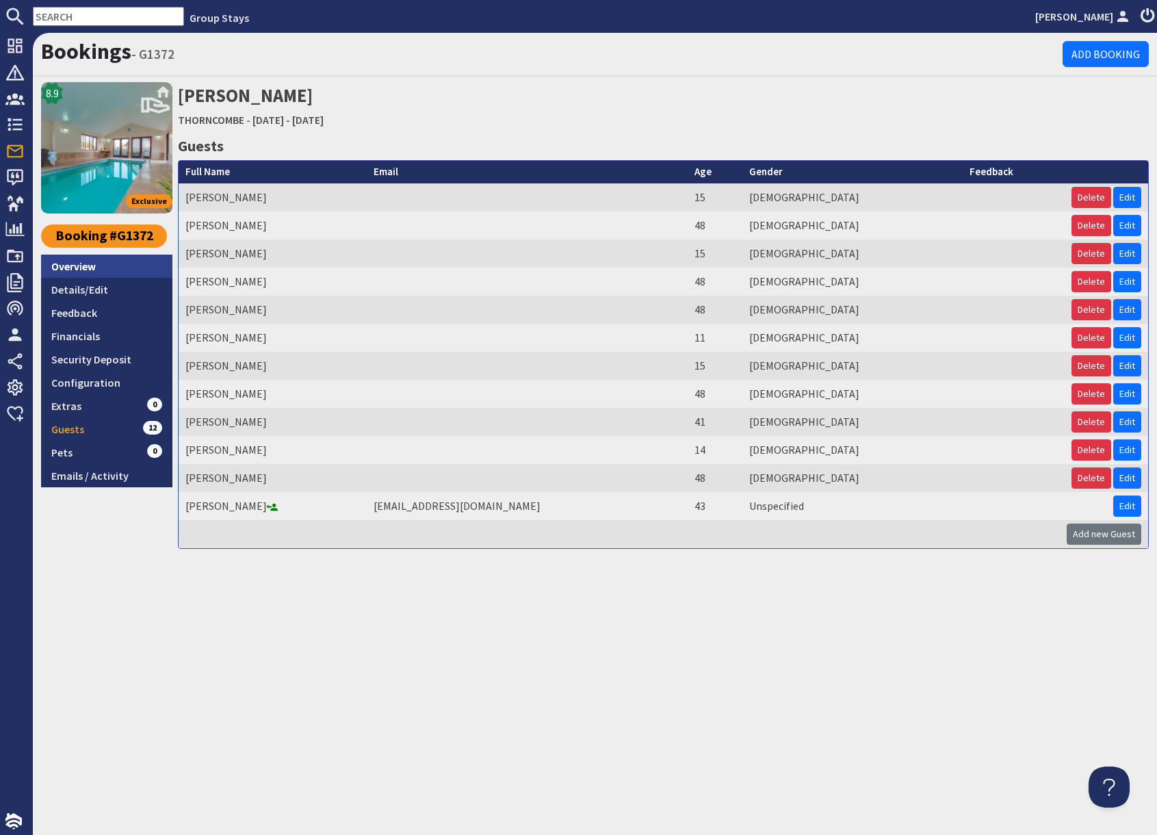
click at [81, 270] on link "Overview" at bounding box center [106, 266] width 131 height 23
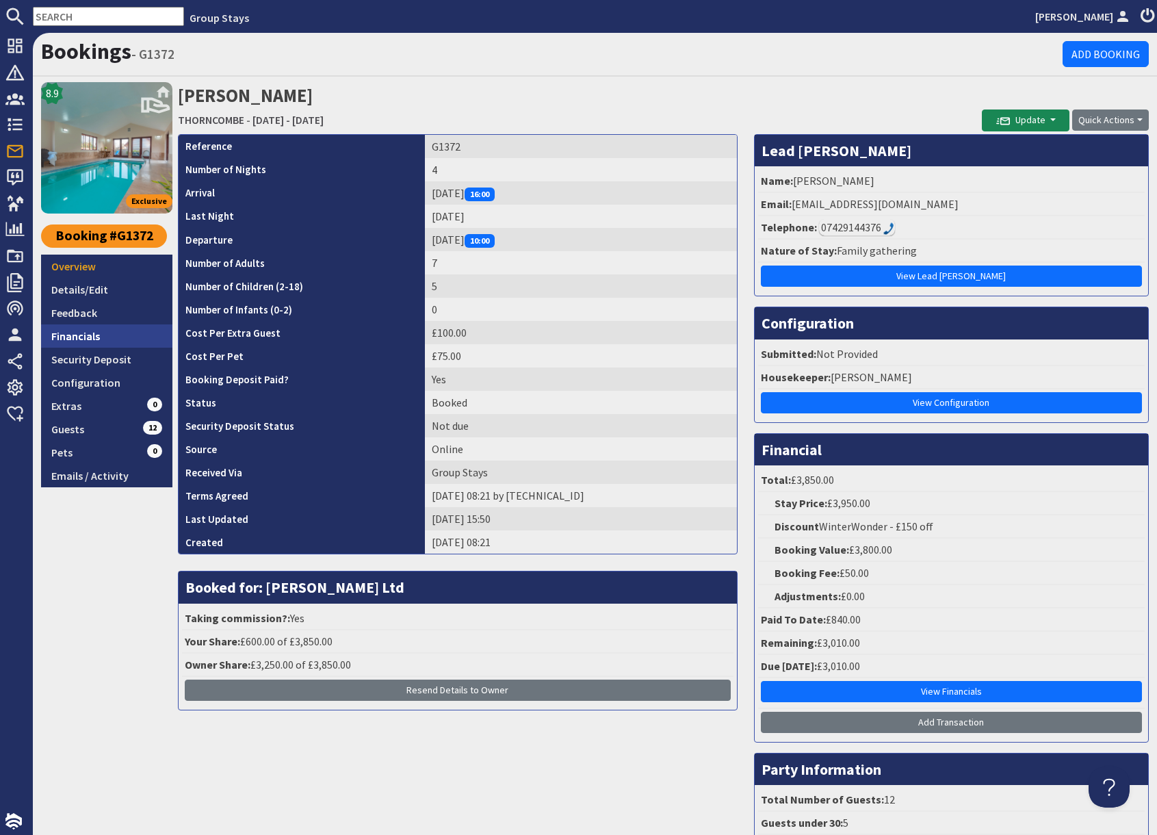
click at [89, 337] on link "Financials" at bounding box center [106, 335] width 131 height 23
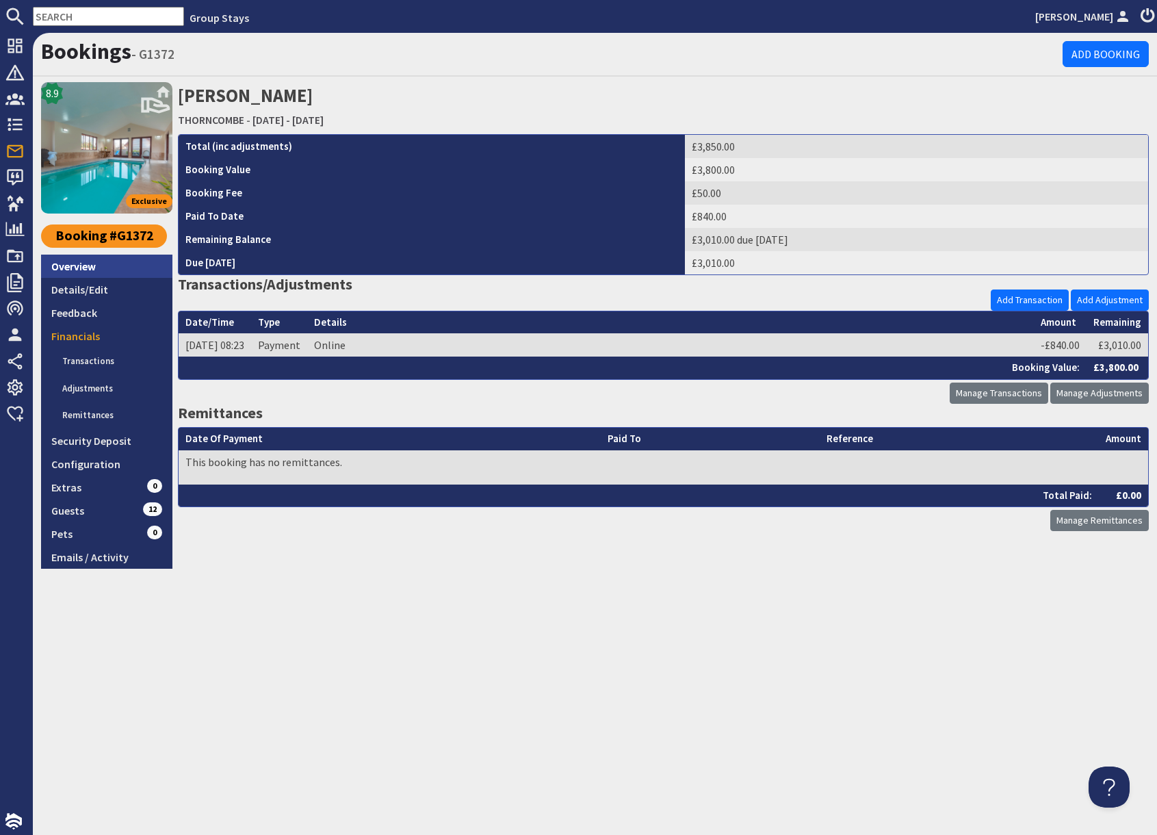
click at [110, 272] on link "Overview" at bounding box center [106, 266] width 131 height 23
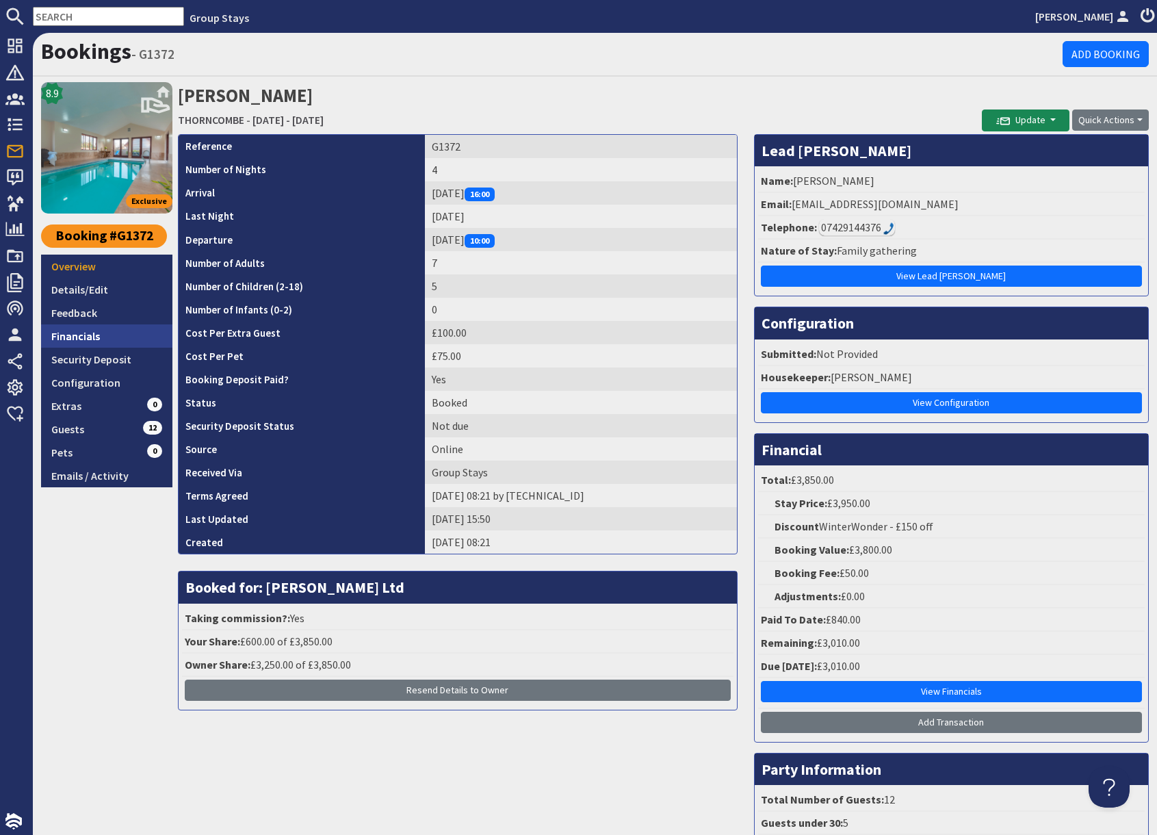
click at [97, 338] on link "Financials" at bounding box center [106, 335] width 131 height 23
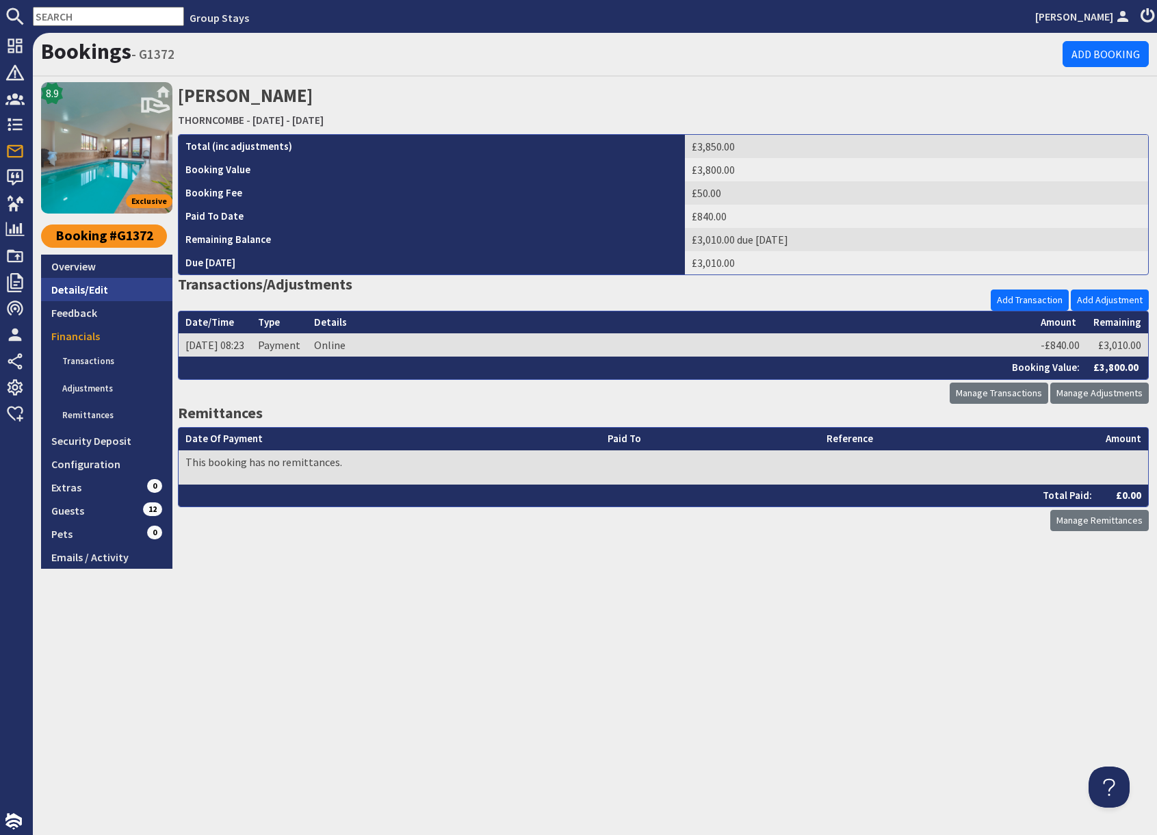
click at [93, 287] on link "Details/Edit" at bounding box center [106, 289] width 131 height 23
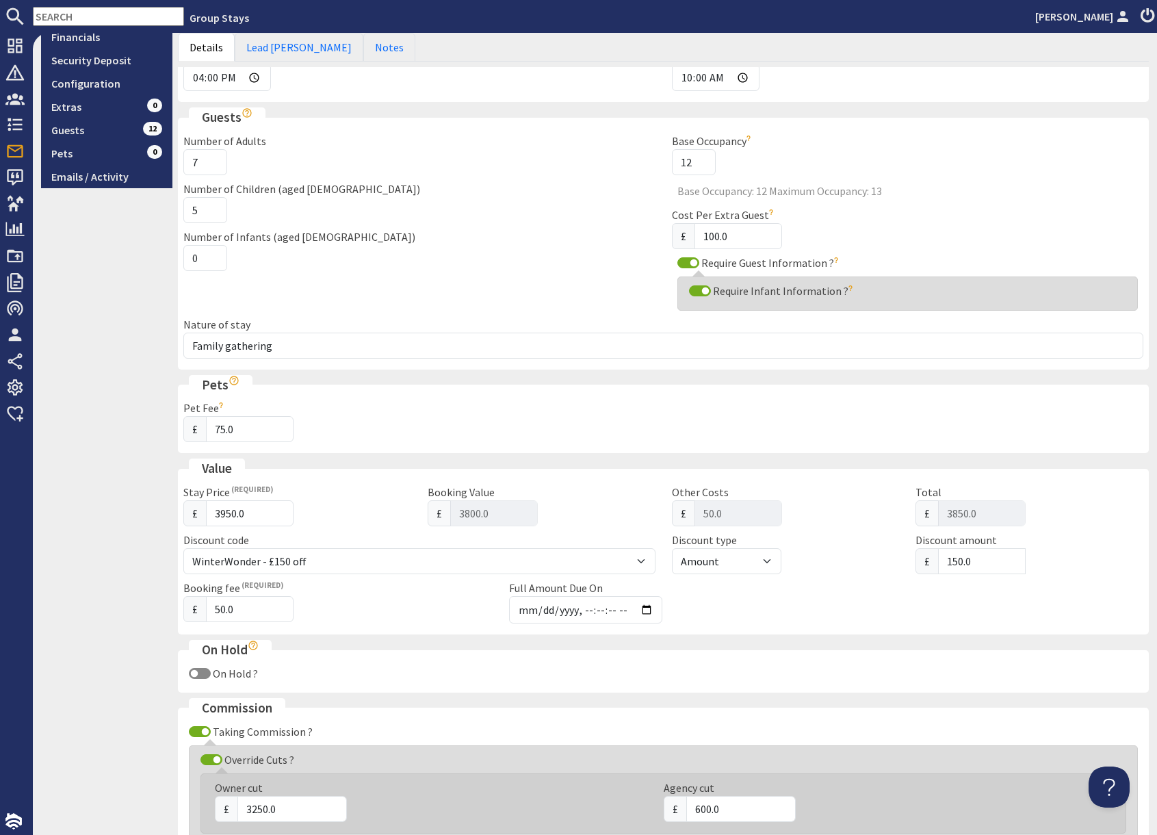
scroll to position [296, 0]
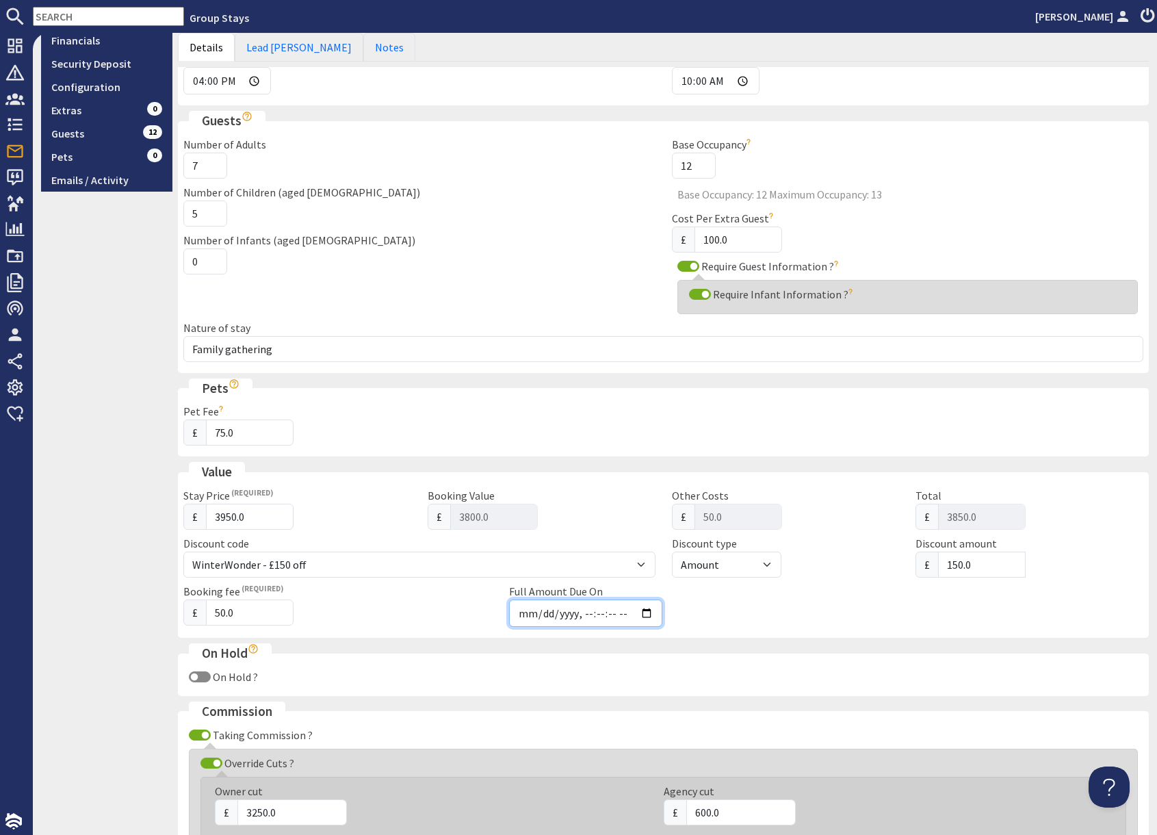
click at [648, 612] on input "Full Amount Due On" at bounding box center [585, 613] width 153 height 27
type input "[DATE]T01:00:59"
click at [838, 613] on div "Booking fee £ 50.0 Full Amount Due On" at bounding box center [663, 607] width 977 height 49
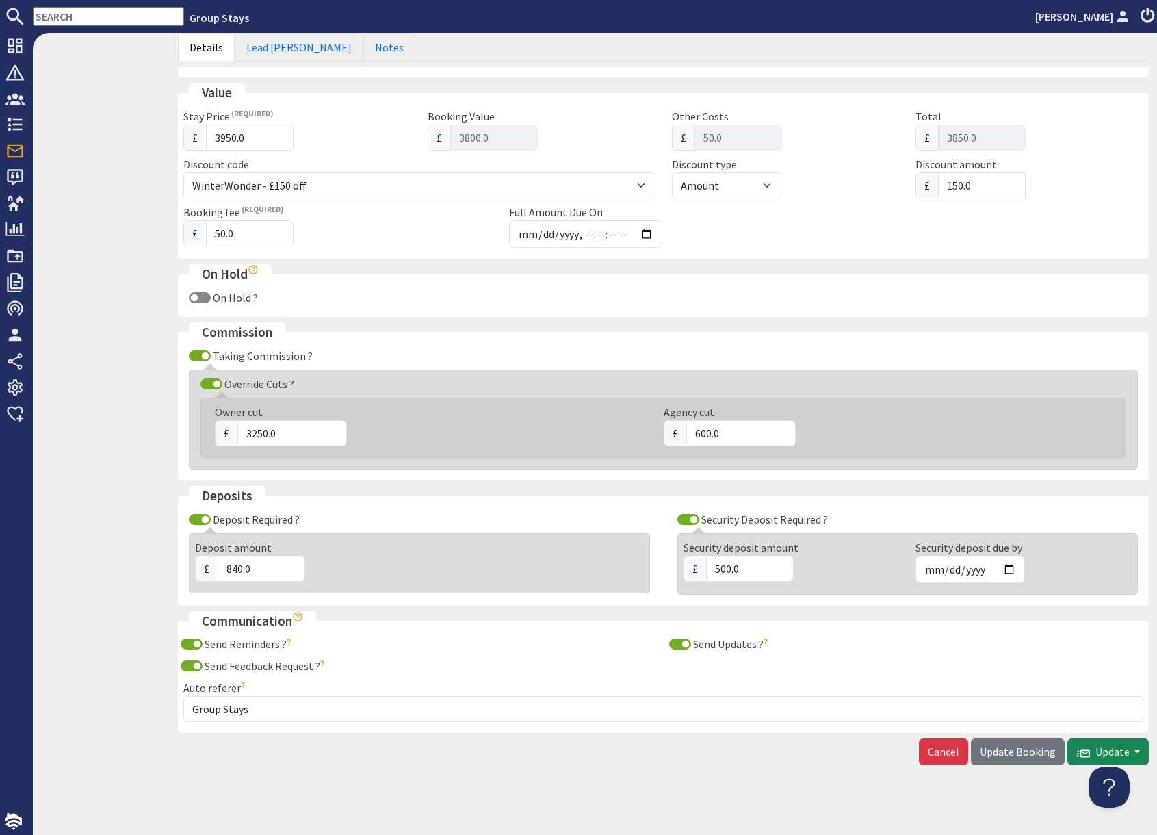
scroll to position [680, 0]
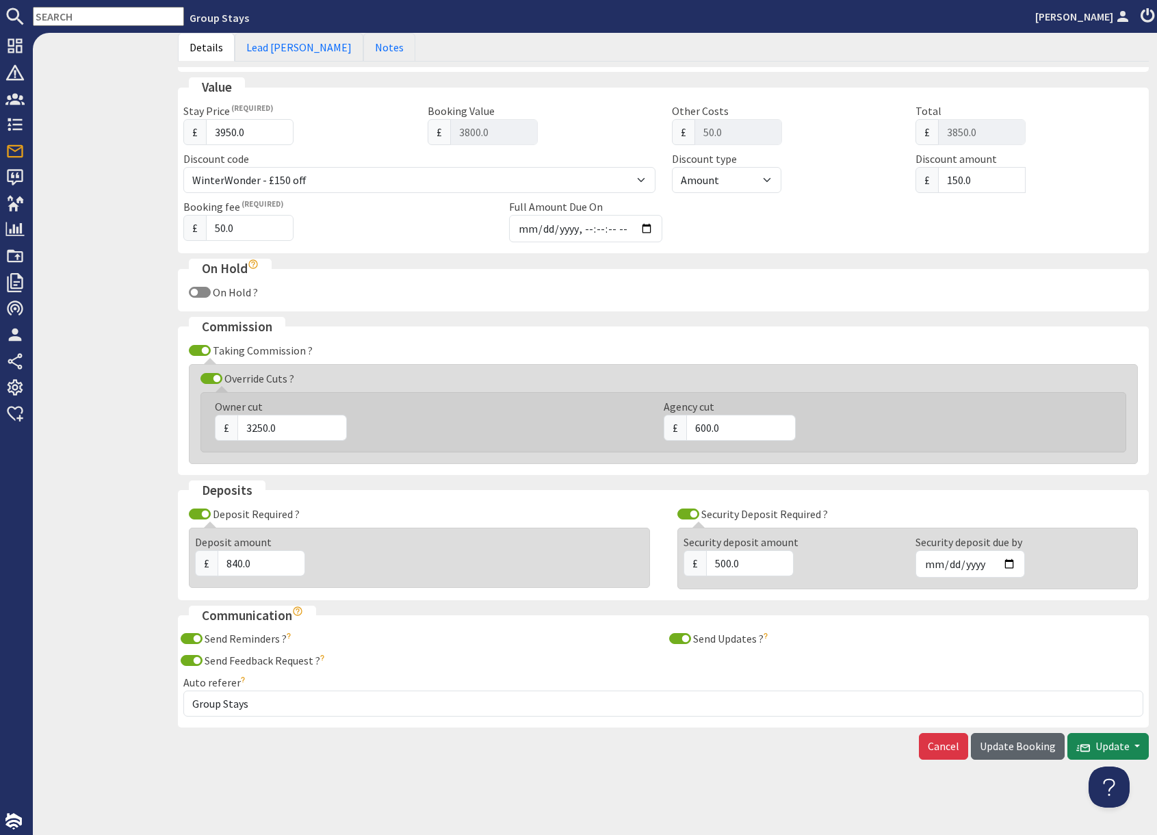
click at [1001, 747] on span "Update Booking" at bounding box center [1018, 746] width 76 height 14
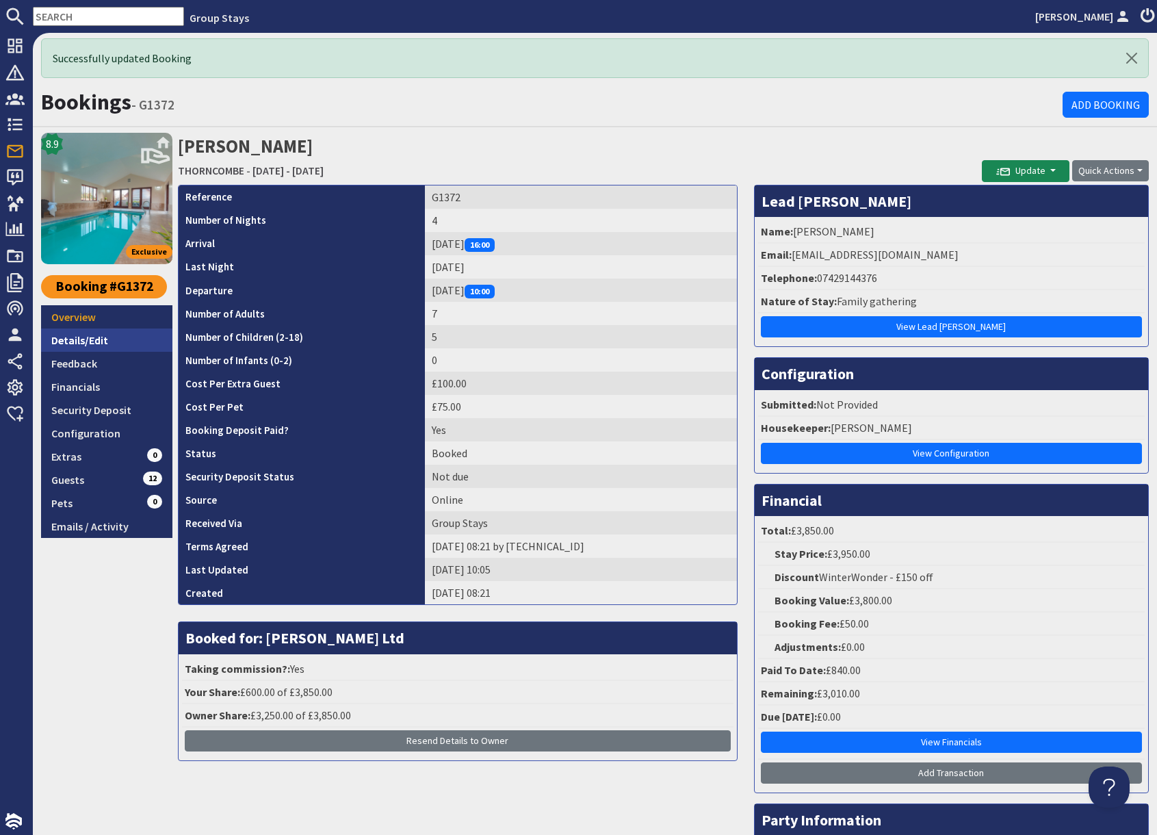
click at [114, 333] on link "Details/Edit" at bounding box center [106, 340] width 131 height 23
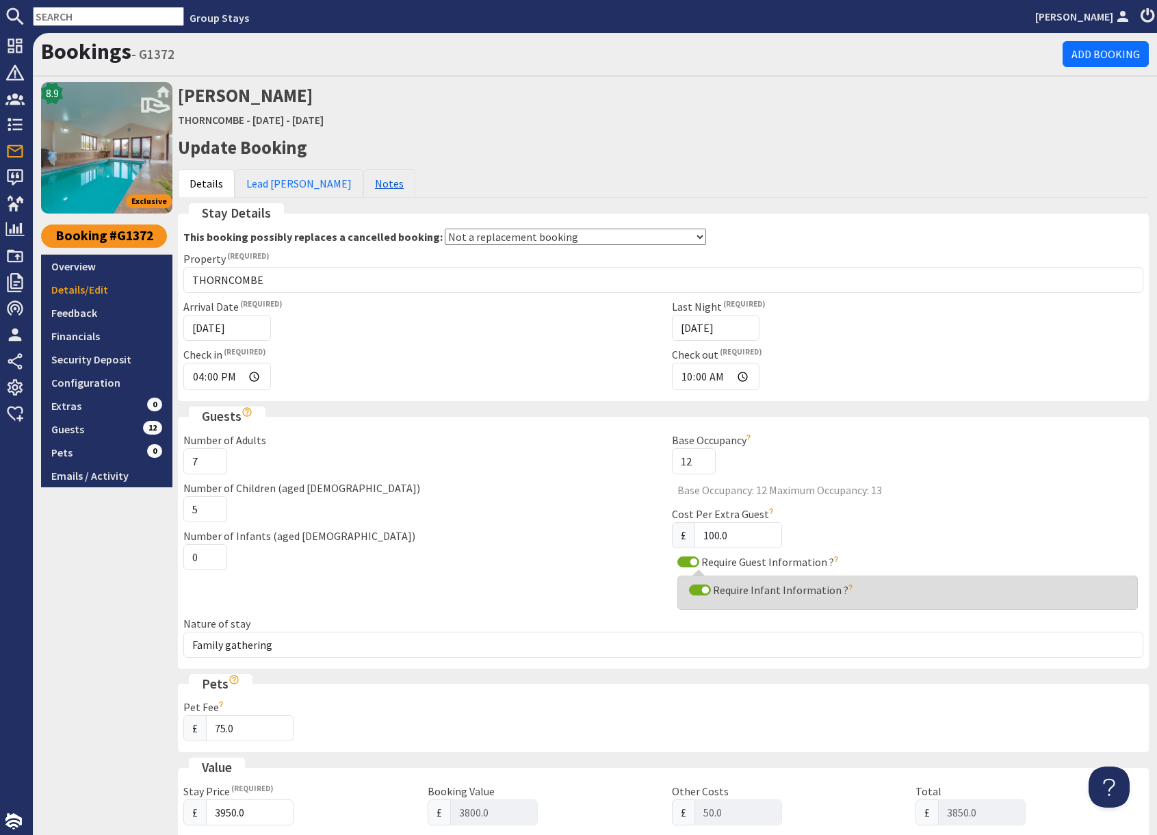
click at [363, 181] on link "Notes" at bounding box center [389, 183] width 52 height 29
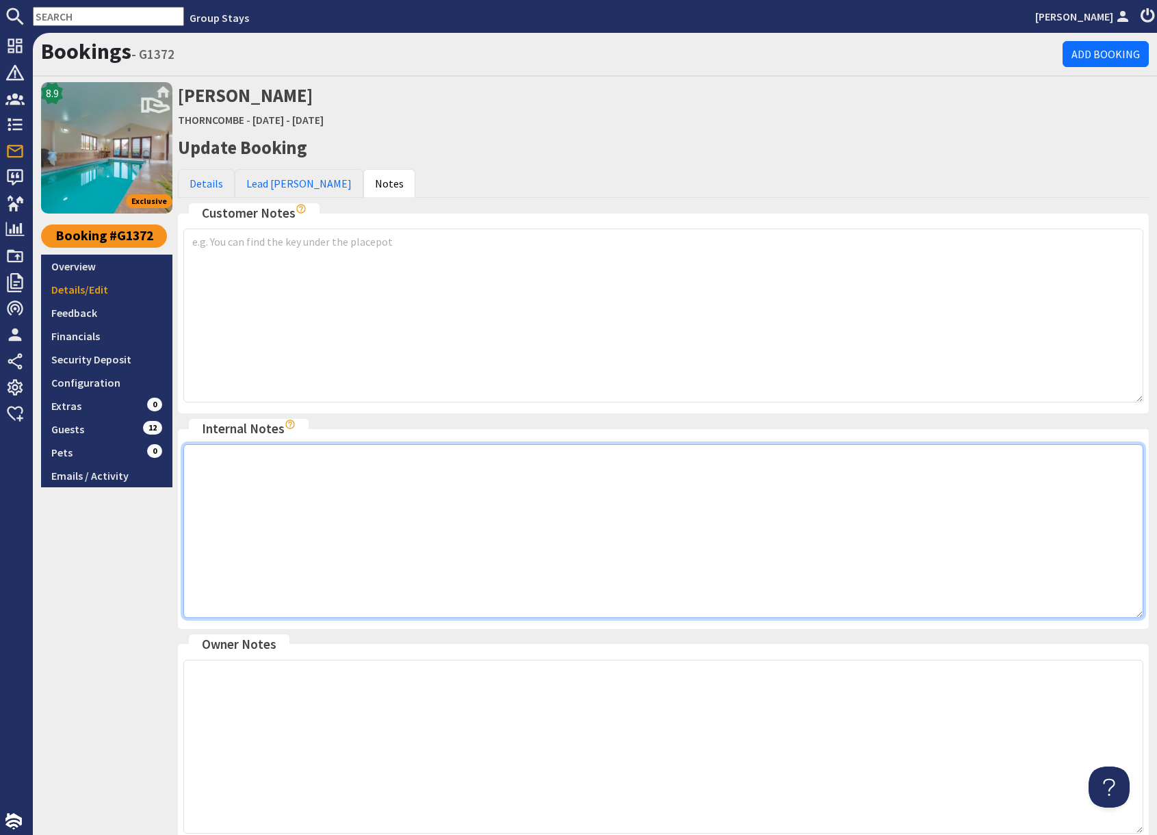
click at [335, 476] on textarea at bounding box center [663, 531] width 960 height 174
type textarea "&"
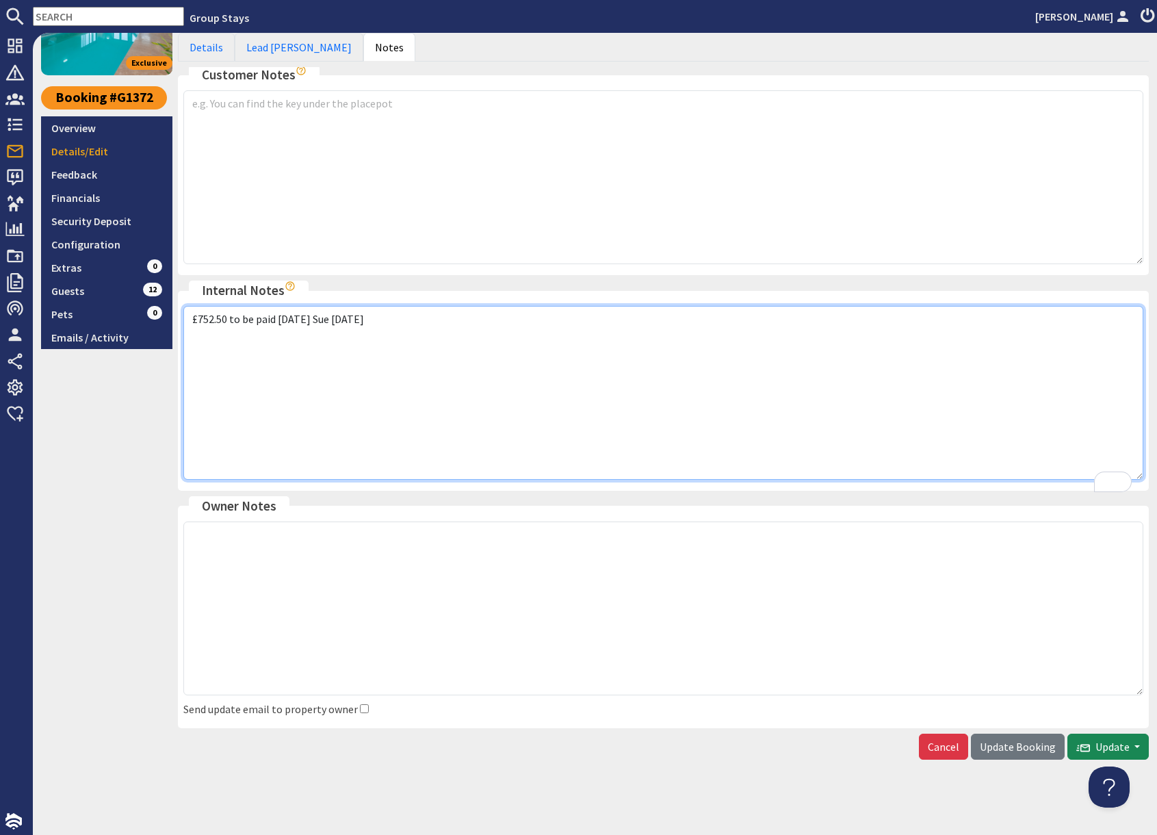
type textarea "£752.50 to be paid [DATE] Sue [DATE]"
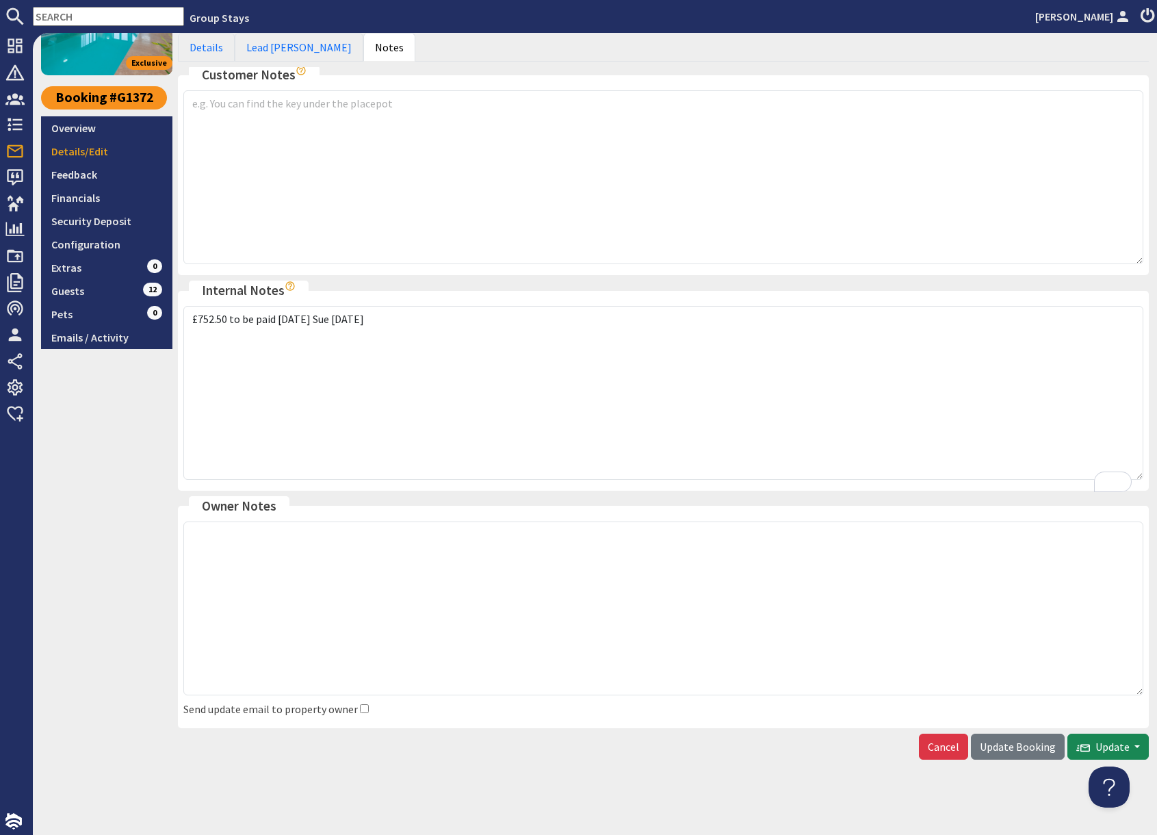
click at [1010, 777] on div "Bookings - G1372 Add Booking 8.9 Exclusive Booking #G1372 Overview Details/Edit…" at bounding box center [595, 434] width 1125 height 802
click at [1016, 747] on span "Update Booking" at bounding box center [1018, 747] width 76 height 14
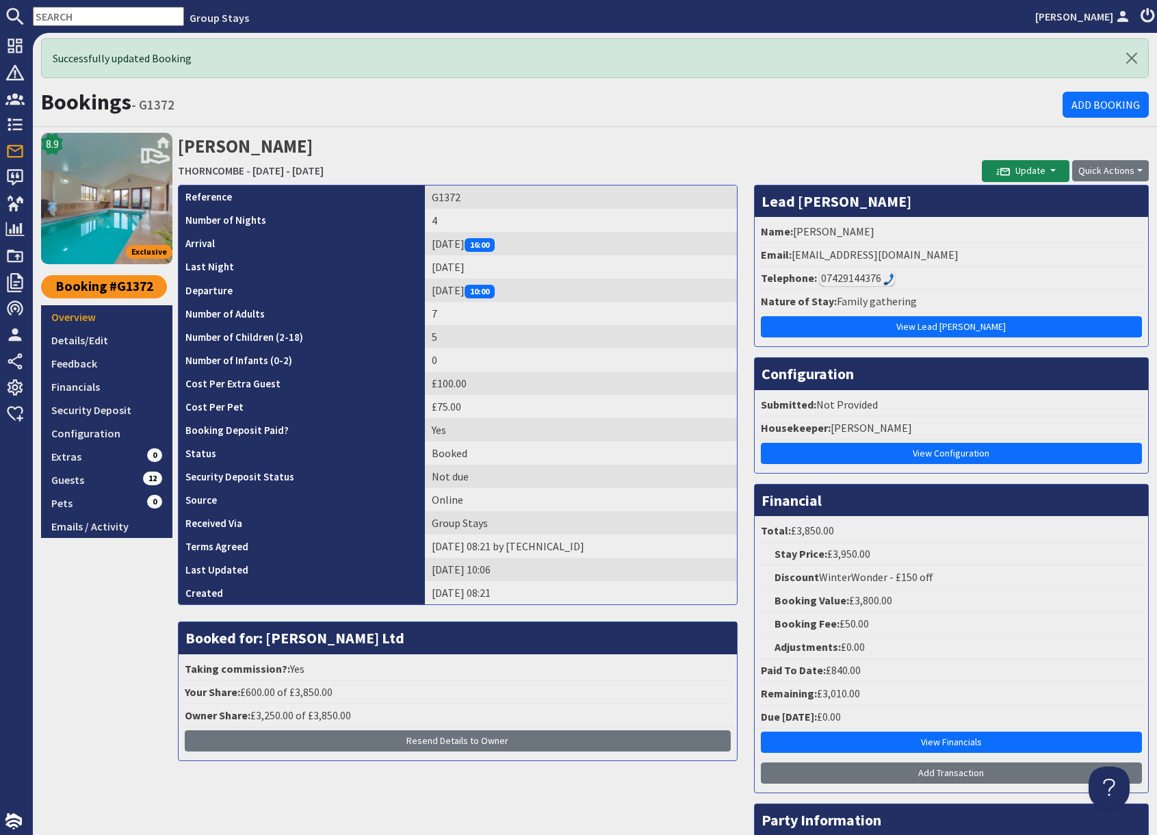
click at [83, 18] on input "text" at bounding box center [108, 16] width 151 height 19
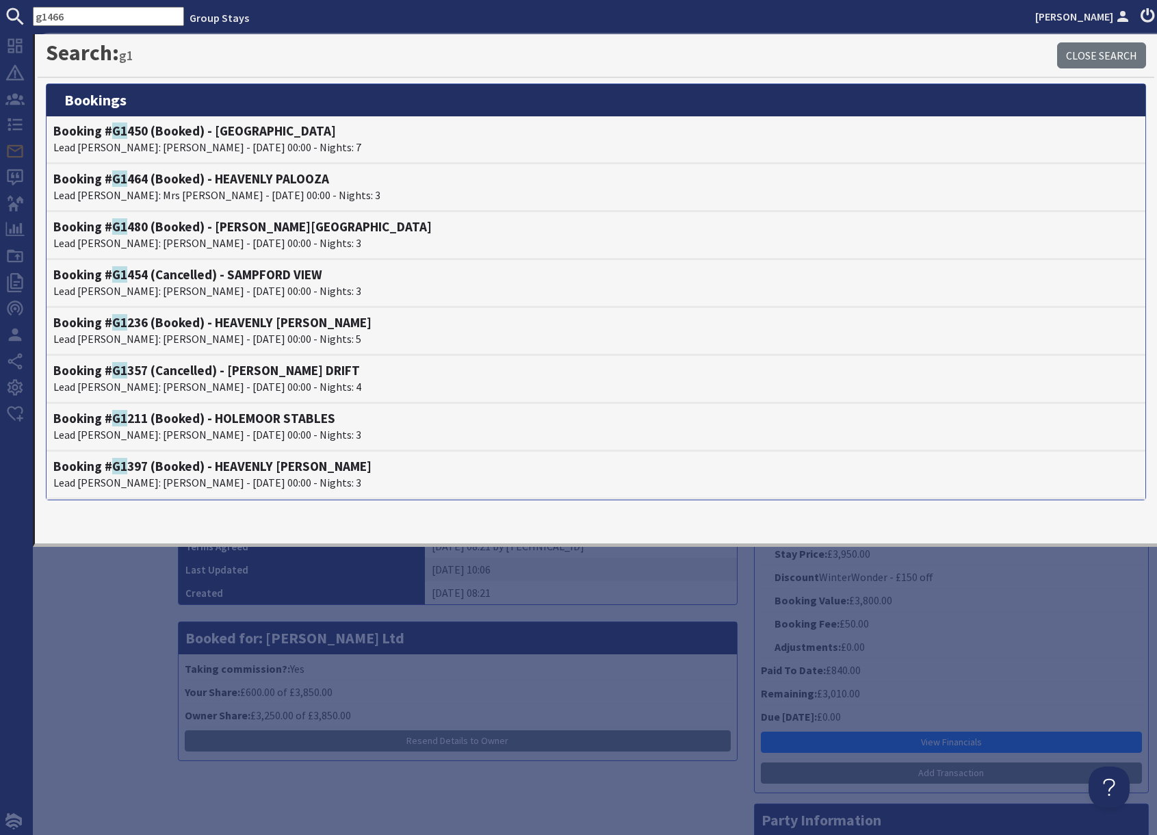
type input "g1466"
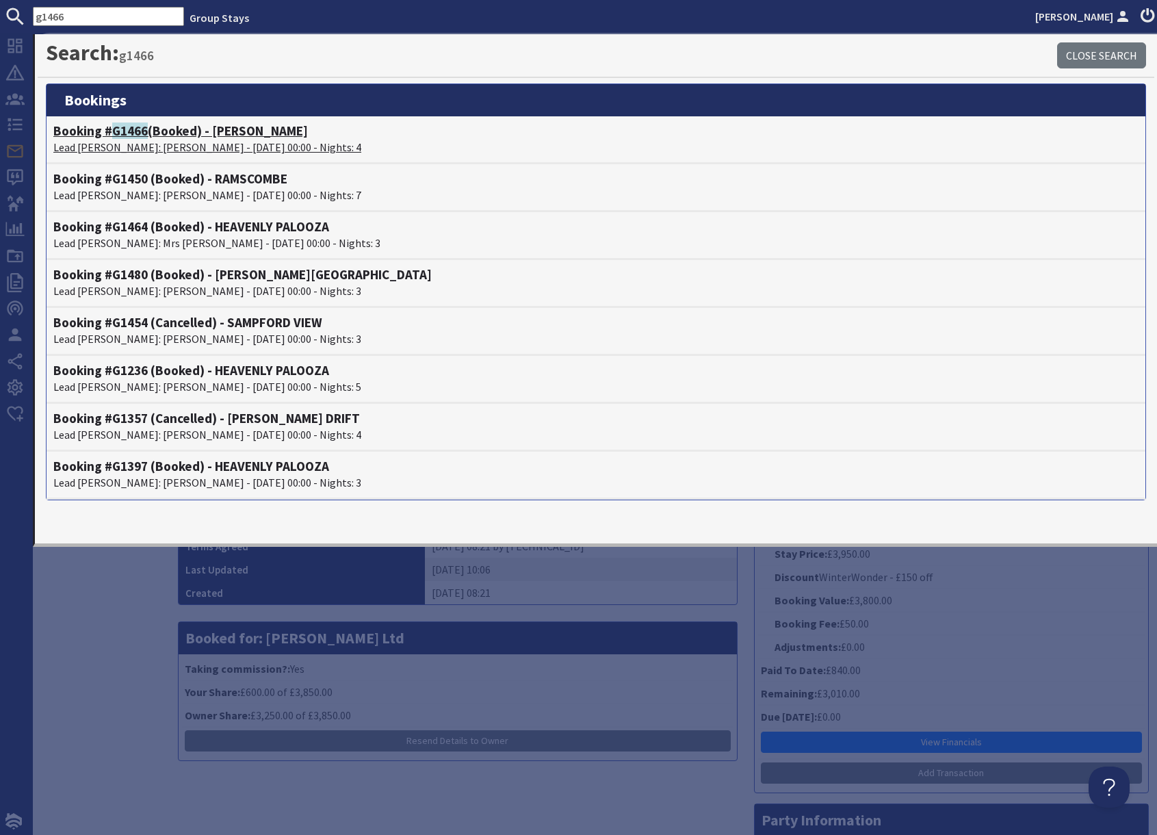
click at [156, 138] on h4 "Booking # G1466 (Booked) - DUSTINGS" at bounding box center [596, 131] width 1086 height 16
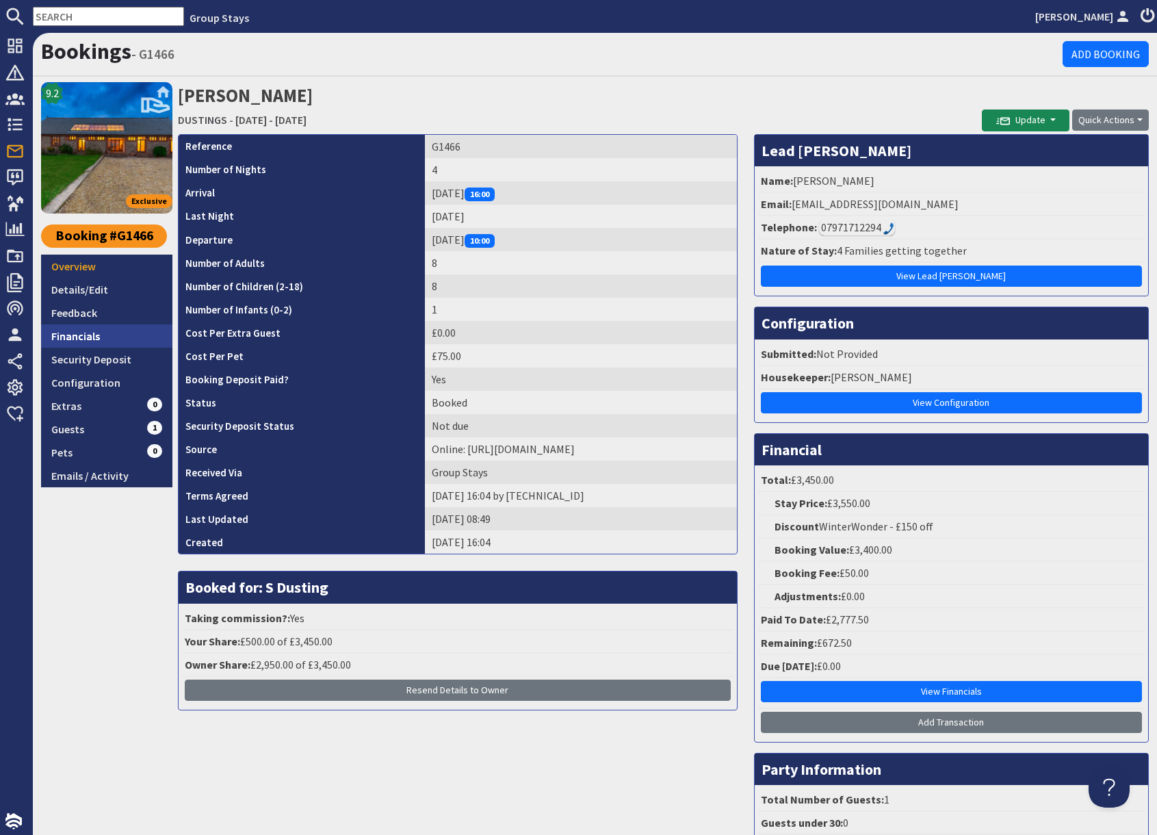
click at [99, 335] on link "Financials" at bounding box center [106, 335] width 131 height 23
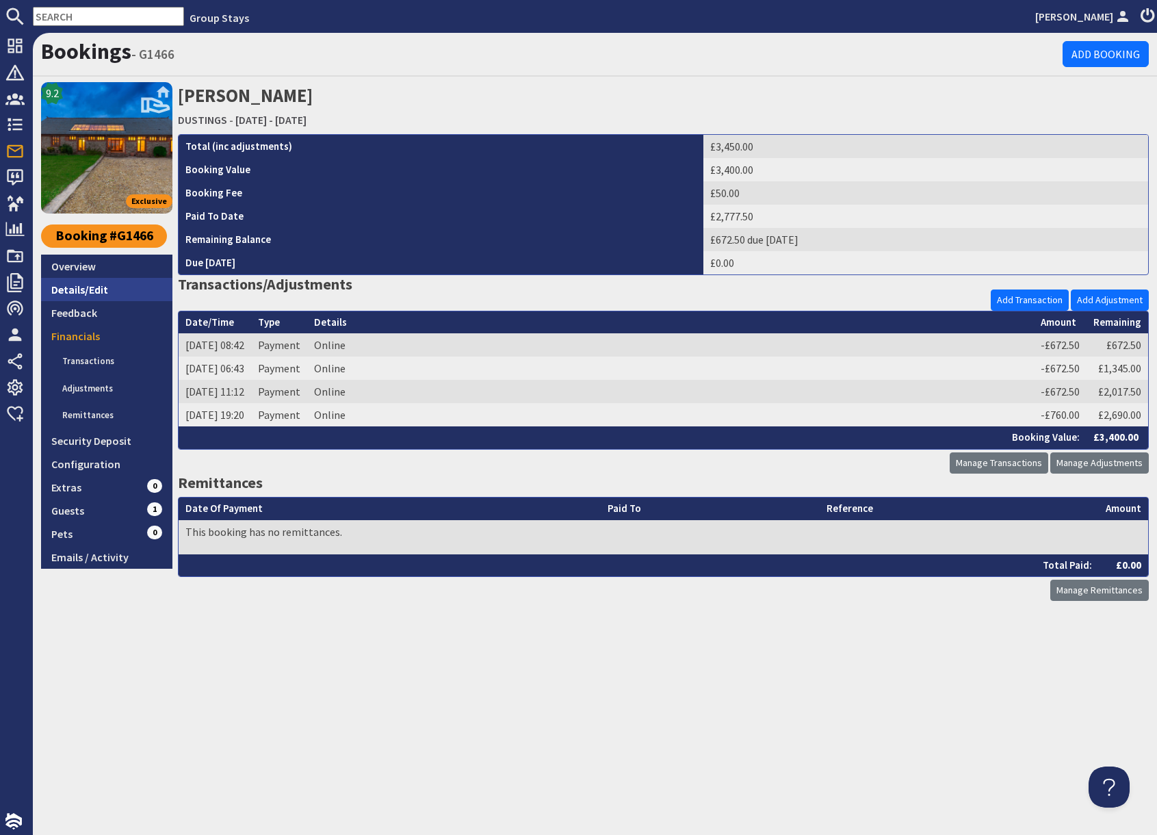
click at [102, 292] on link "Details/Edit" at bounding box center [106, 289] width 131 height 23
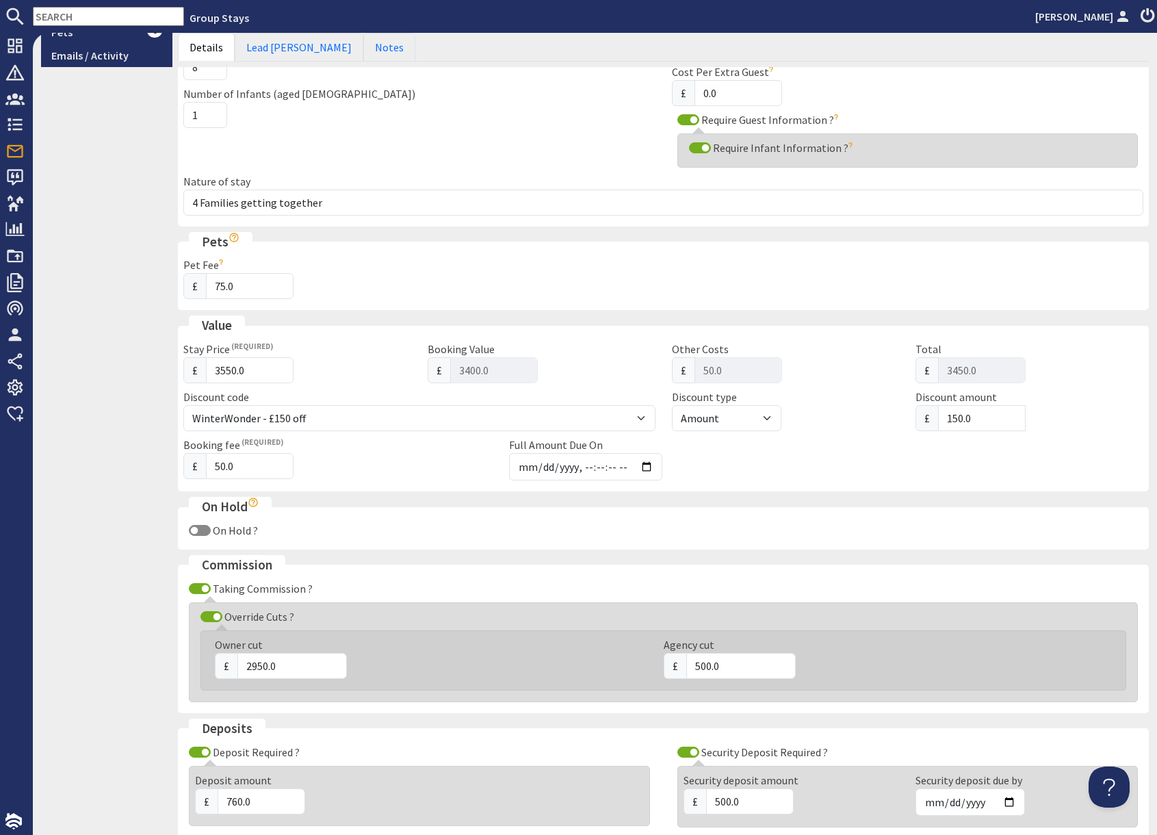
scroll to position [422, 0]
click at [647, 467] on input "Full Amount Due On" at bounding box center [585, 465] width 153 height 27
type input "[DATE]T01:00:59"
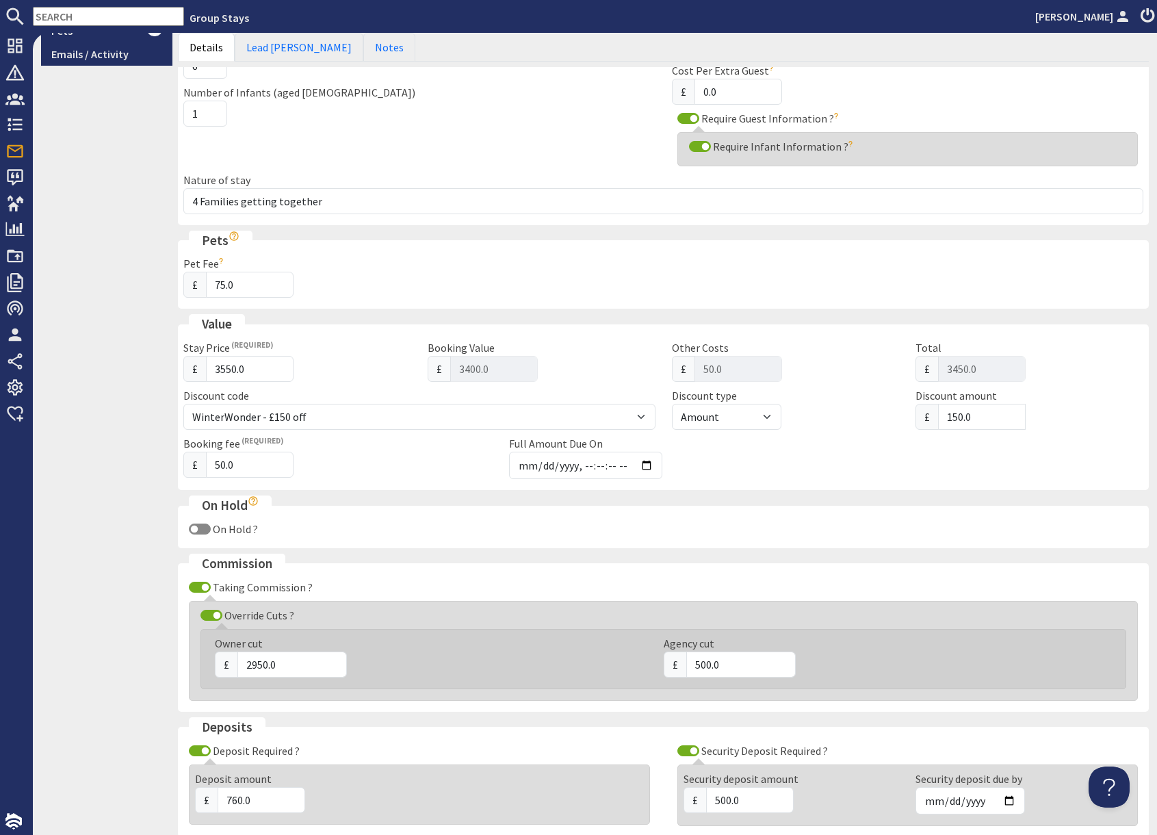
click at [854, 472] on div "Booking fee £ 50.0 Full Amount Due On" at bounding box center [663, 459] width 977 height 49
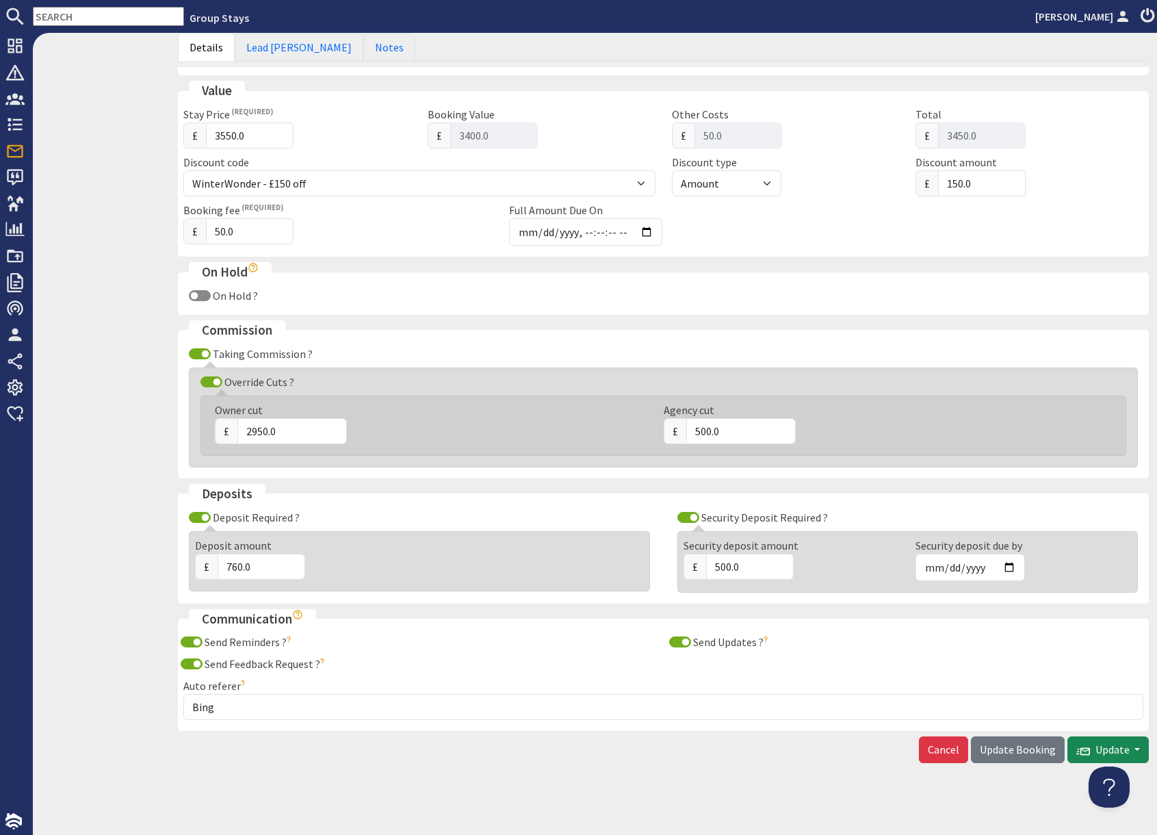
scroll to position [658, 0]
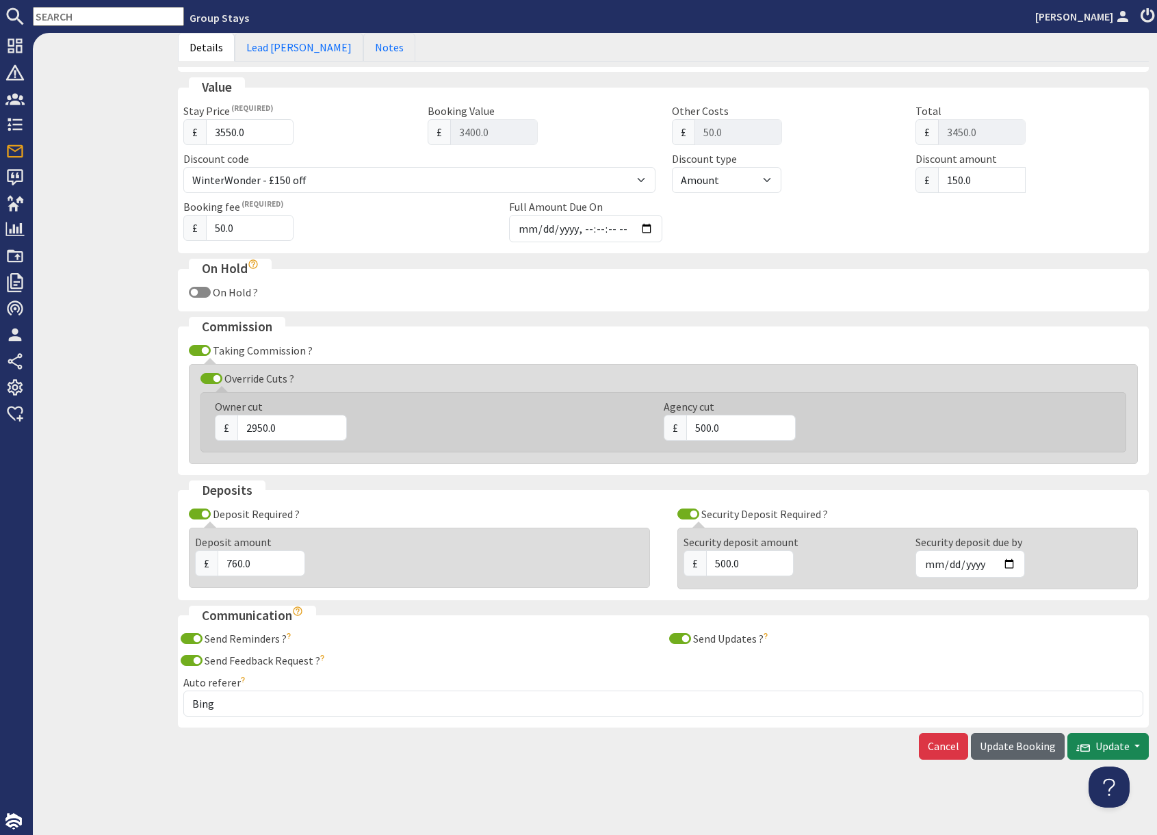
click at [1026, 749] on span "Update Booking" at bounding box center [1018, 746] width 76 height 14
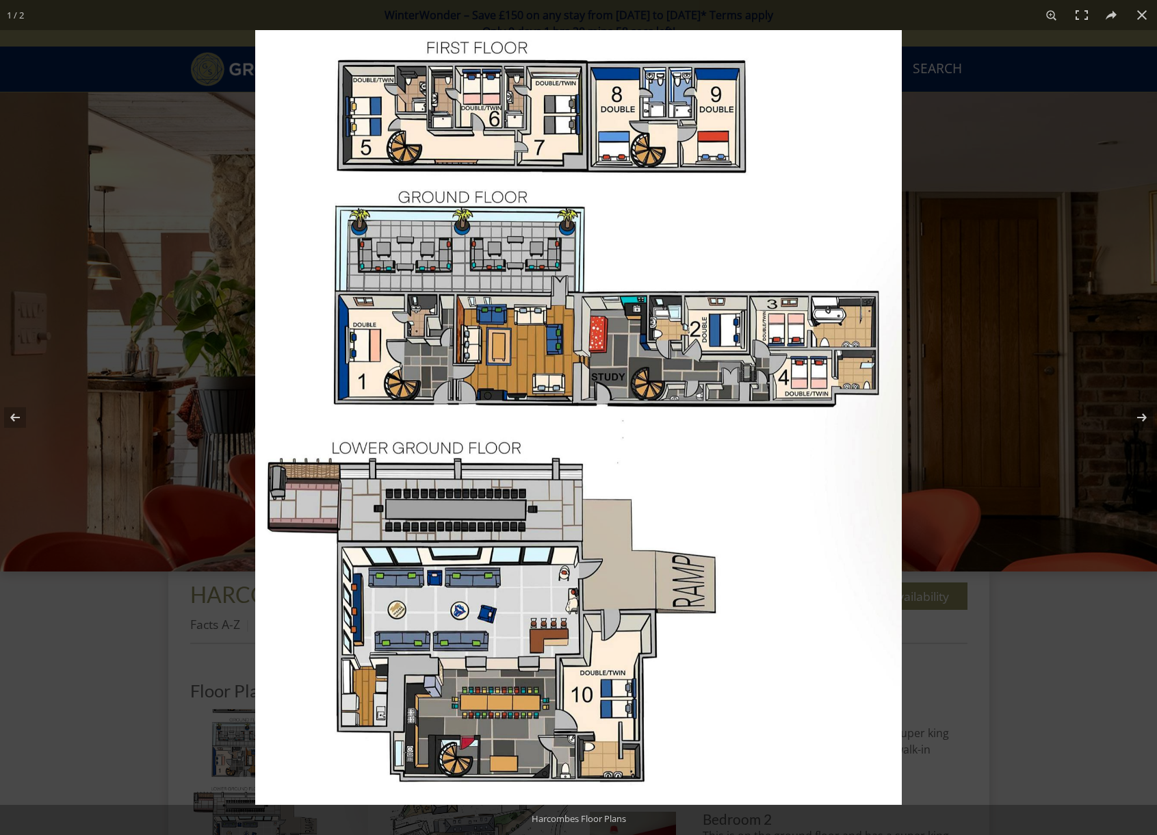
scroll to position [361, 0]
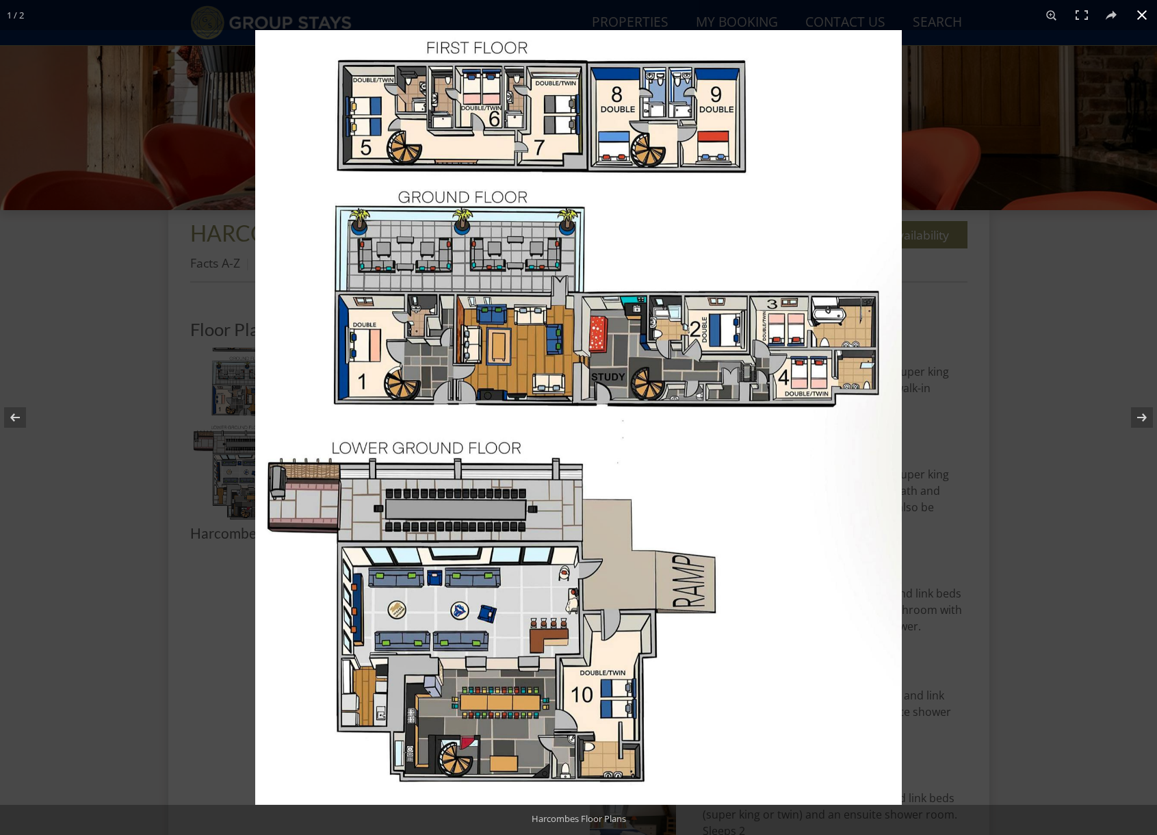
click at [982, 168] on div at bounding box center [833, 447] width 1157 height 835
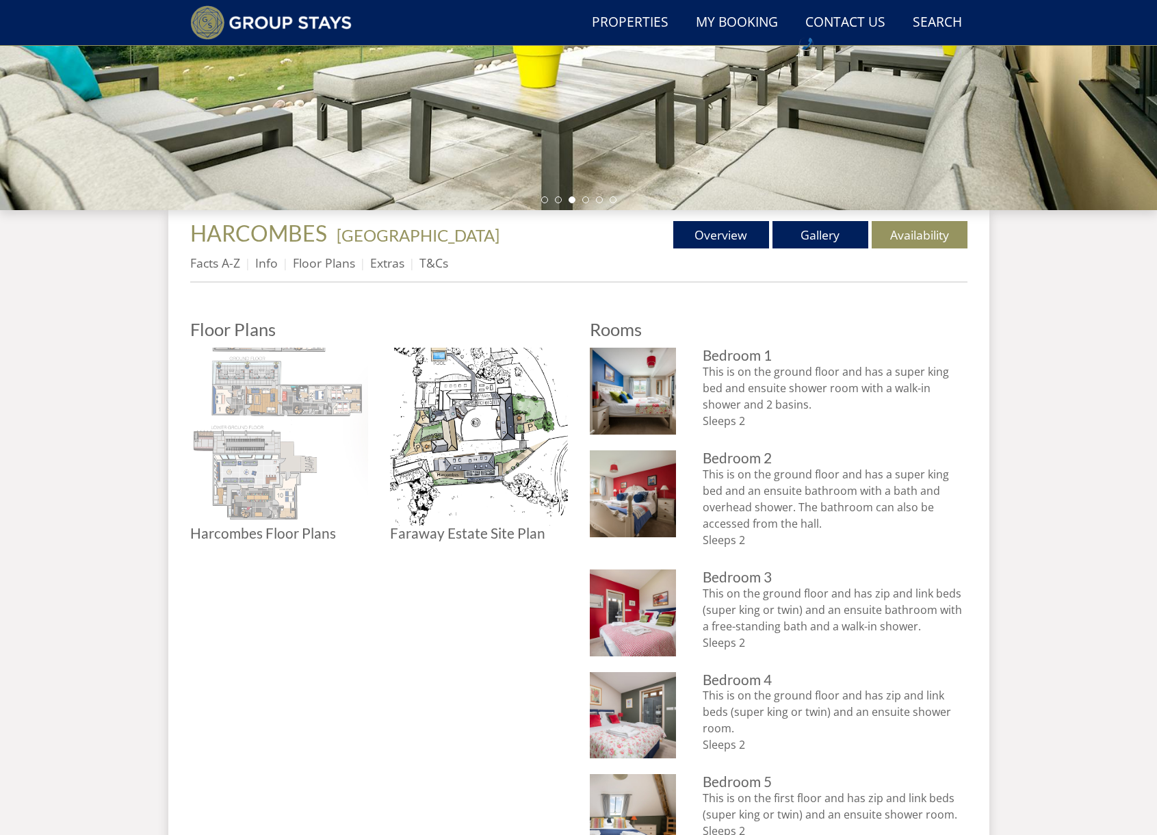
click at [277, 465] on img at bounding box center [279, 437] width 178 height 178
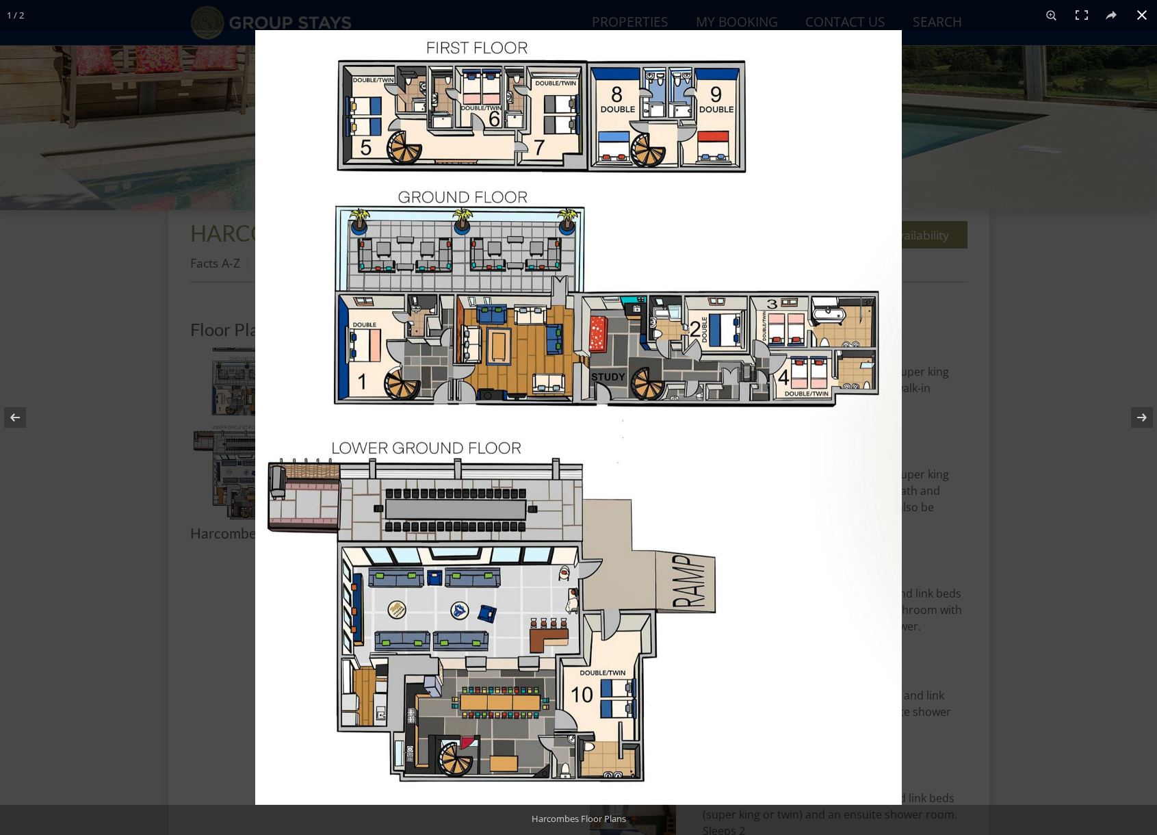
drag, startPoint x: 1075, startPoint y: 119, endPoint x: 1066, endPoint y: 122, distance: 9.3
click at [1073, 120] on div at bounding box center [833, 447] width 1157 height 835
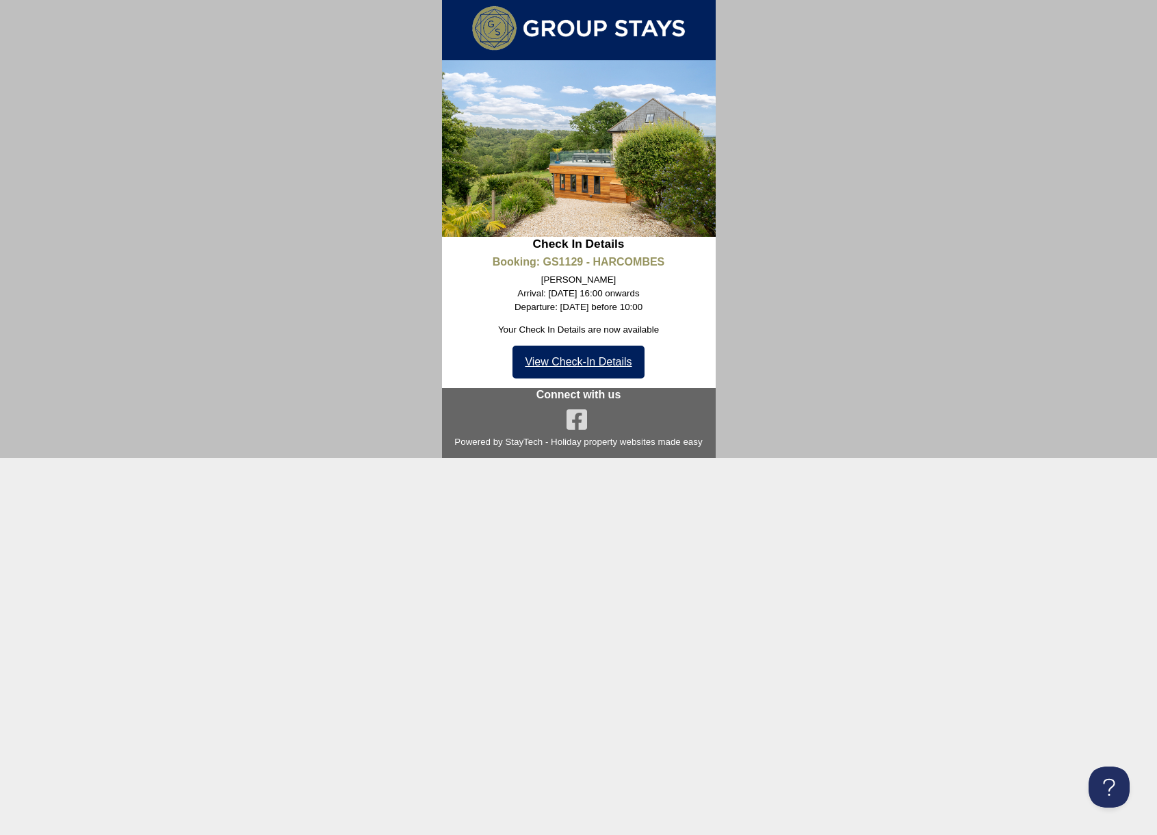
click at [589, 367] on link "View Check-In Details" at bounding box center [578, 362] width 131 height 33
